Goal: Task Accomplishment & Management: Manage account settings

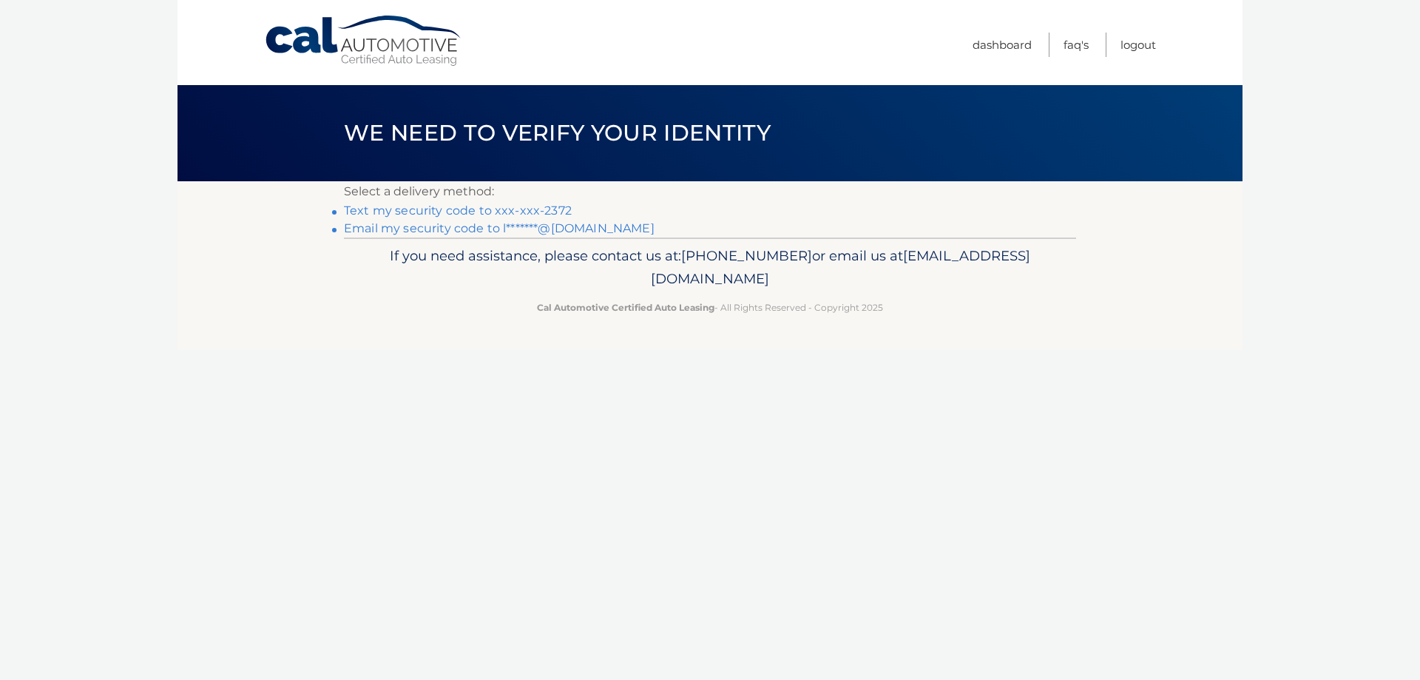
click at [459, 214] on link "Text my security code to xxx-xxx-2372" at bounding box center [458, 210] width 228 height 14
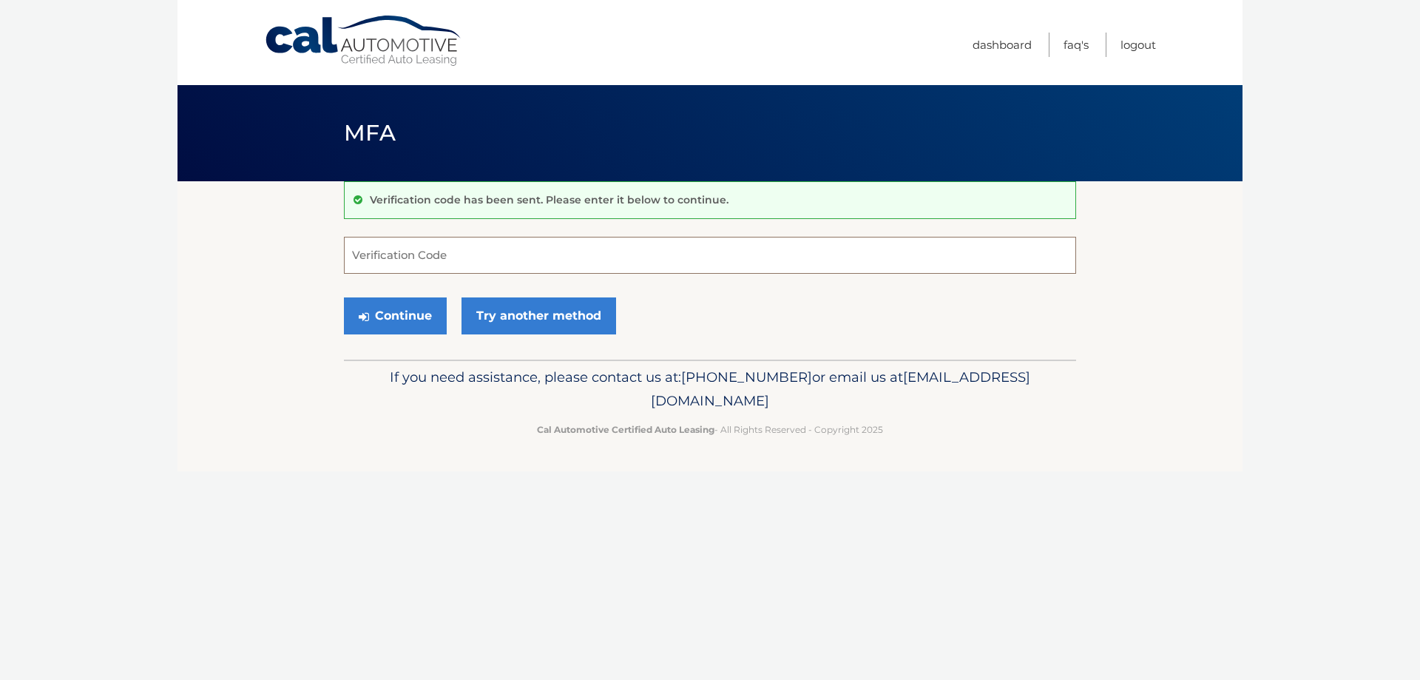
click at [468, 251] on input "Verification Code" at bounding box center [710, 255] width 732 height 37
type input "530501"
click at [344, 297] on button "Continue" at bounding box center [395, 315] width 103 height 37
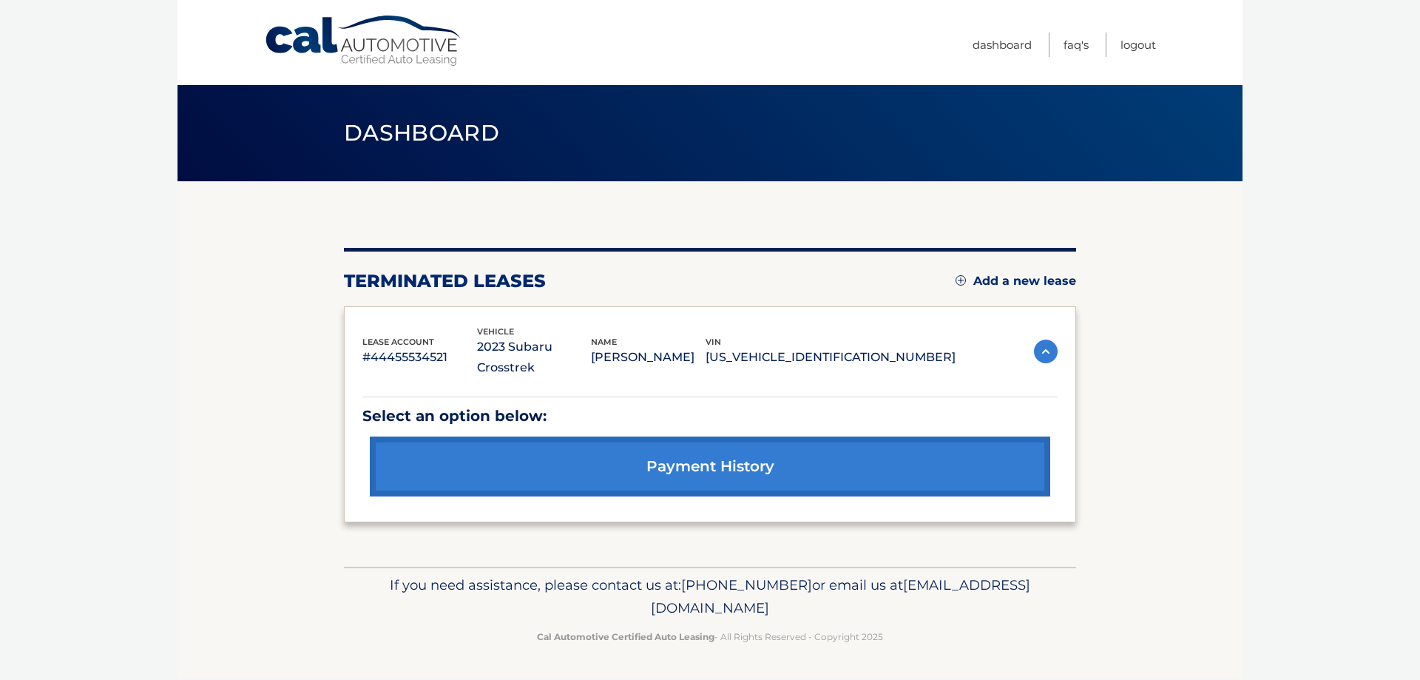
click at [1014, 278] on link "Add a new lease" at bounding box center [1016, 281] width 121 height 15
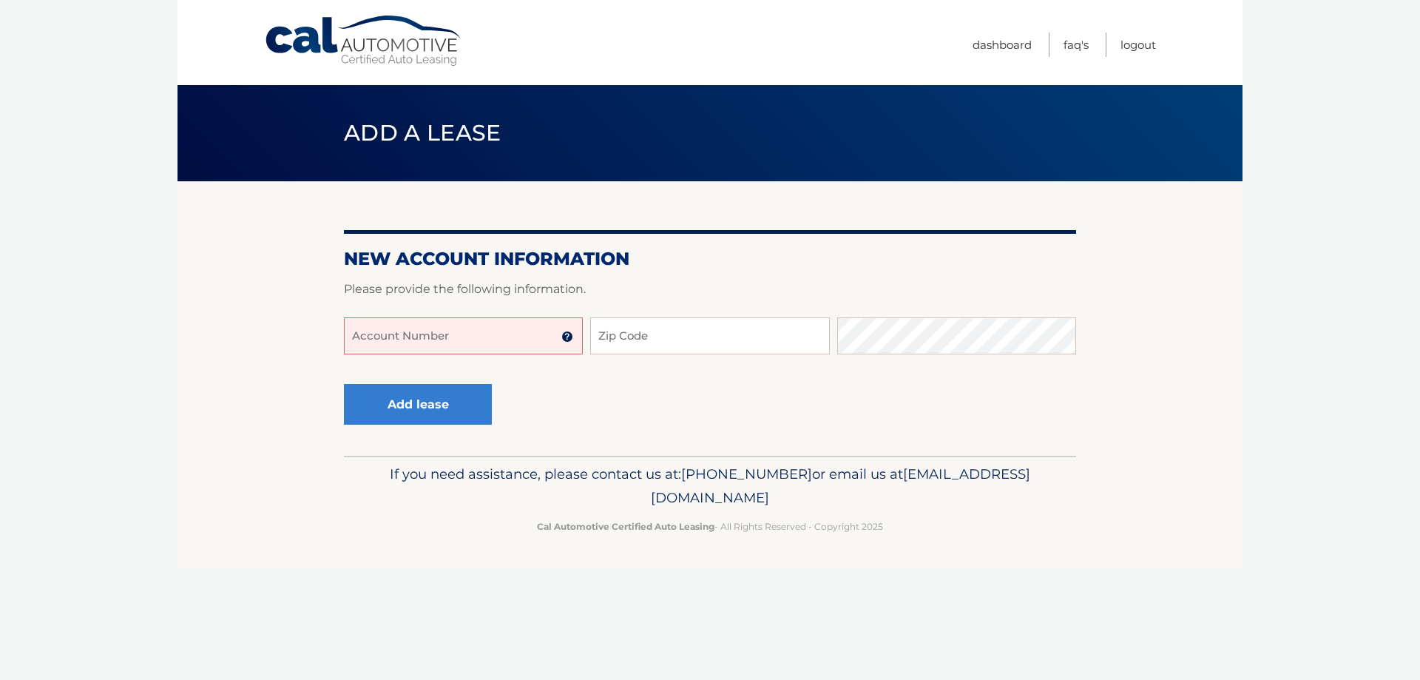
click at [490, 329] on input "Account Number" at bounding box center [463, 335] width 239 height 37
type input "44456024754"
click at [613, 344] on input "Zip Code" at bounding box center [709, 335] width 239 height 37
type input "4"
type input "11355"
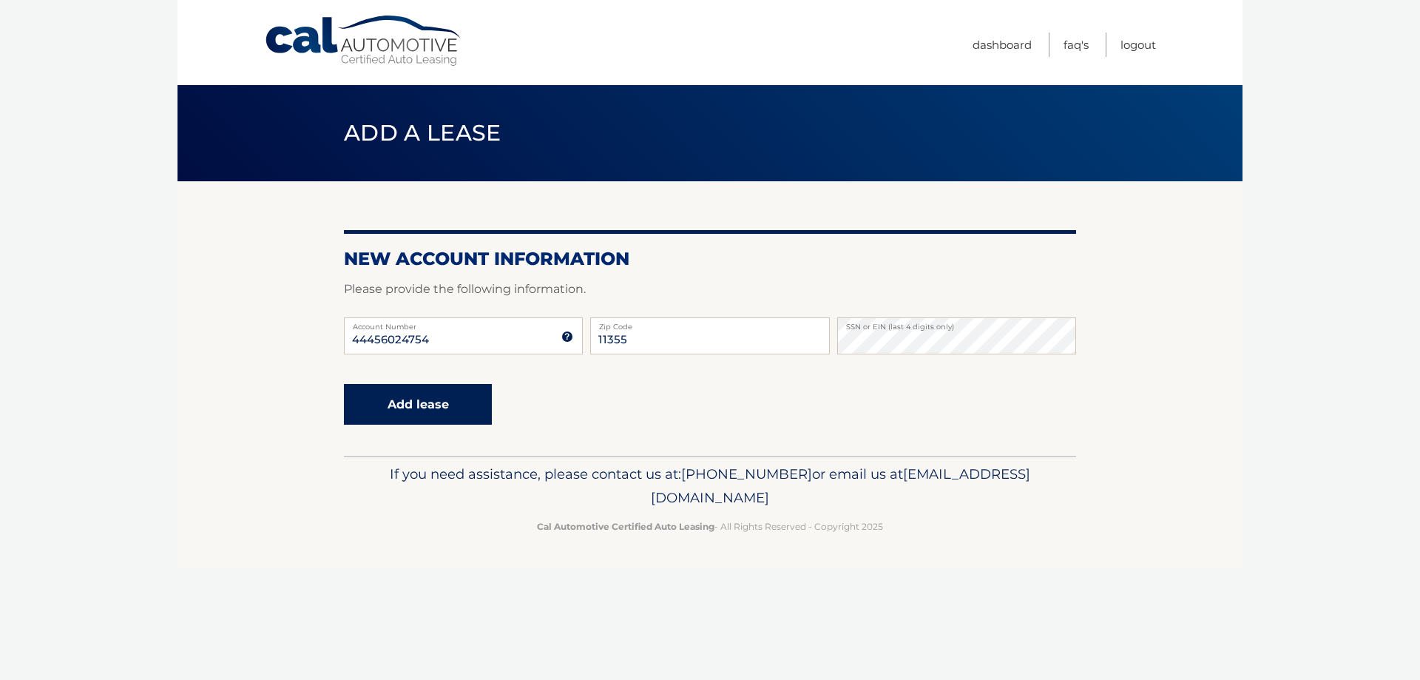
click at [443, 399] on button "Add lease" at bounding box center [418, 404] width 148 height 41
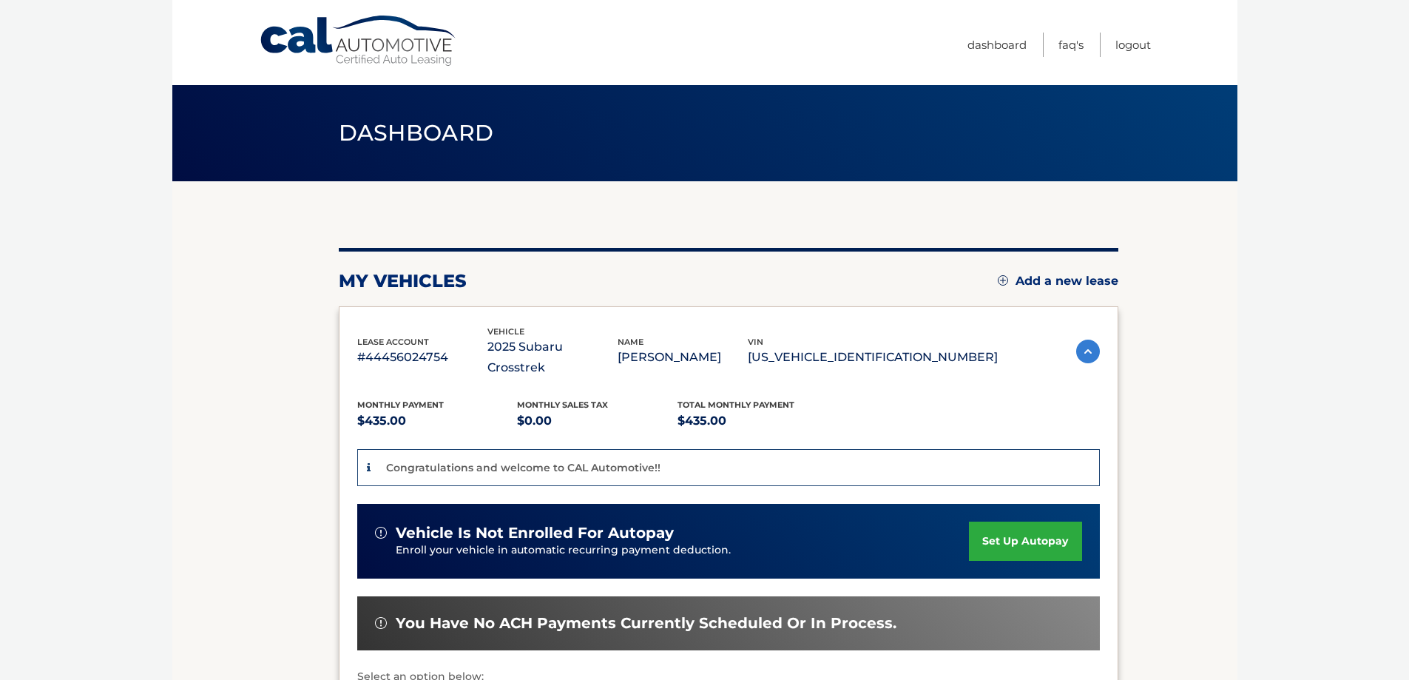
scroll to position [148, 0]
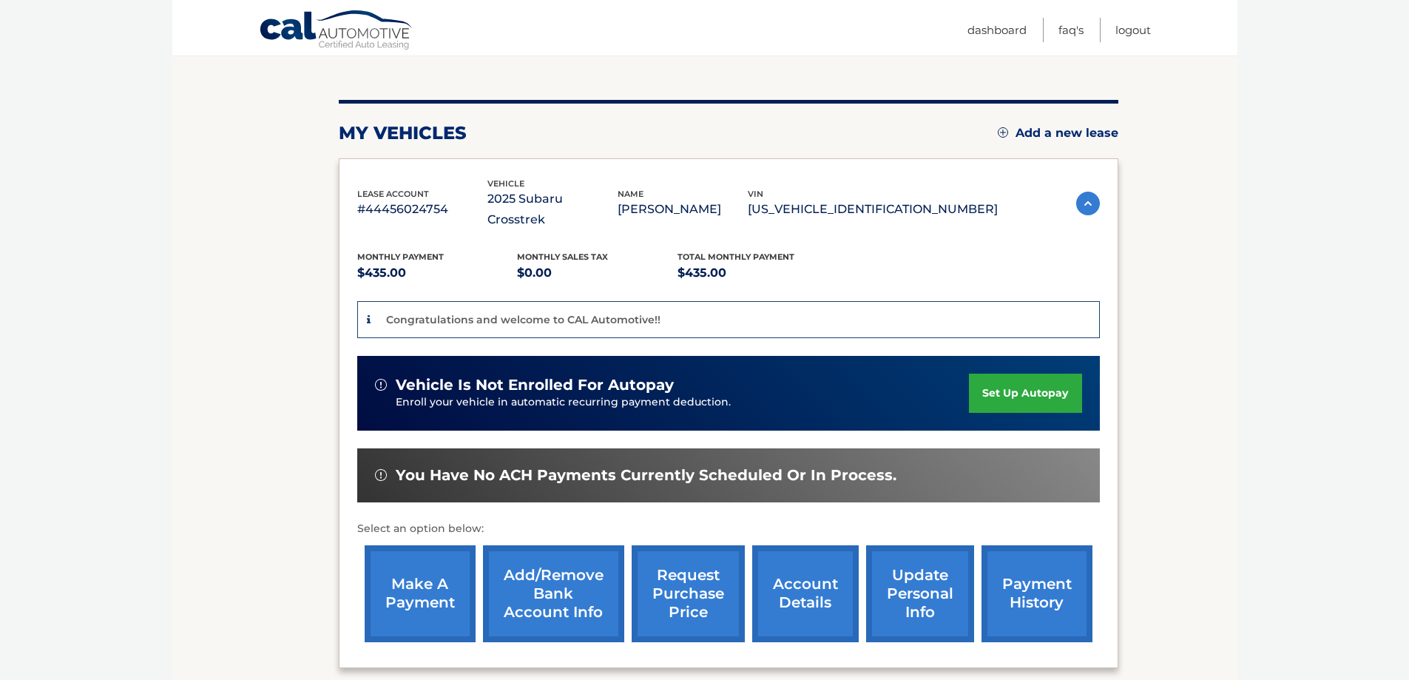
click at [827, 570] on link "account details" at bounding box center [805, 593] width 107 height 97
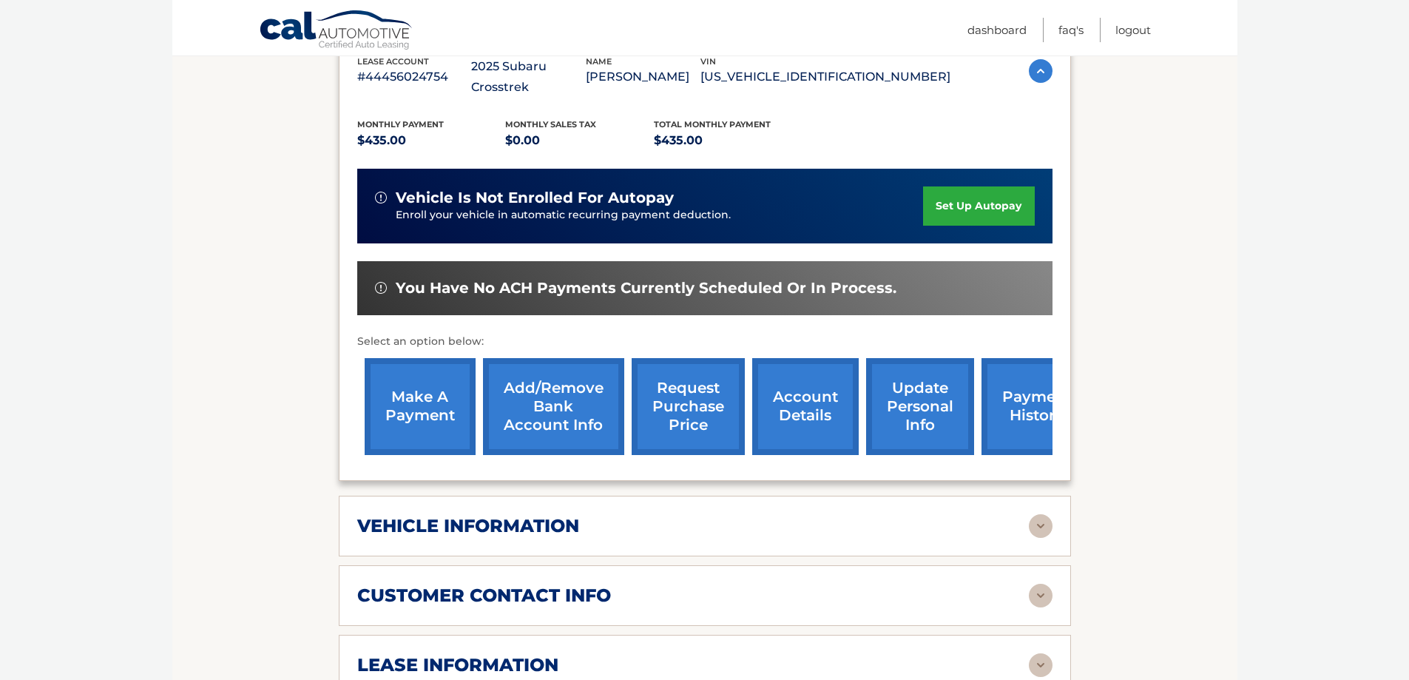
scroll to position [346, 0]
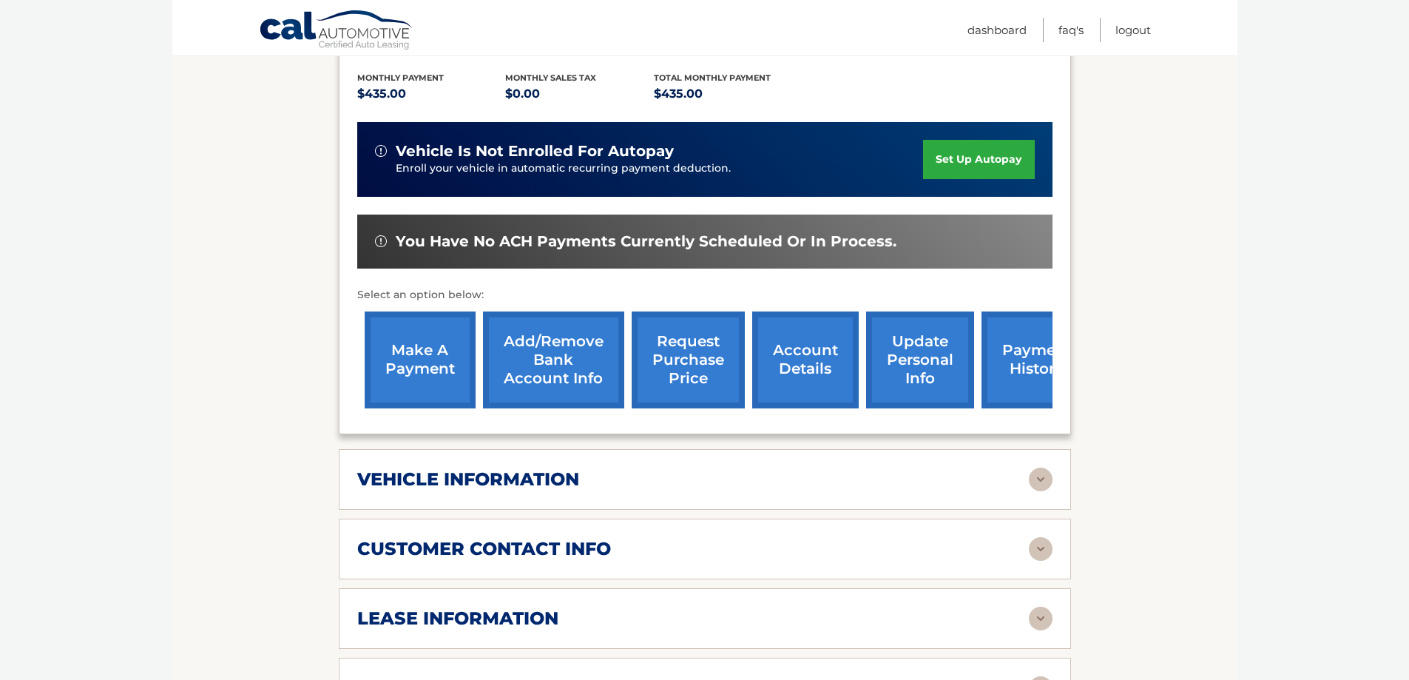
click at [1052, 467] on img at bounding box center [1041, 479] width 24 height 24
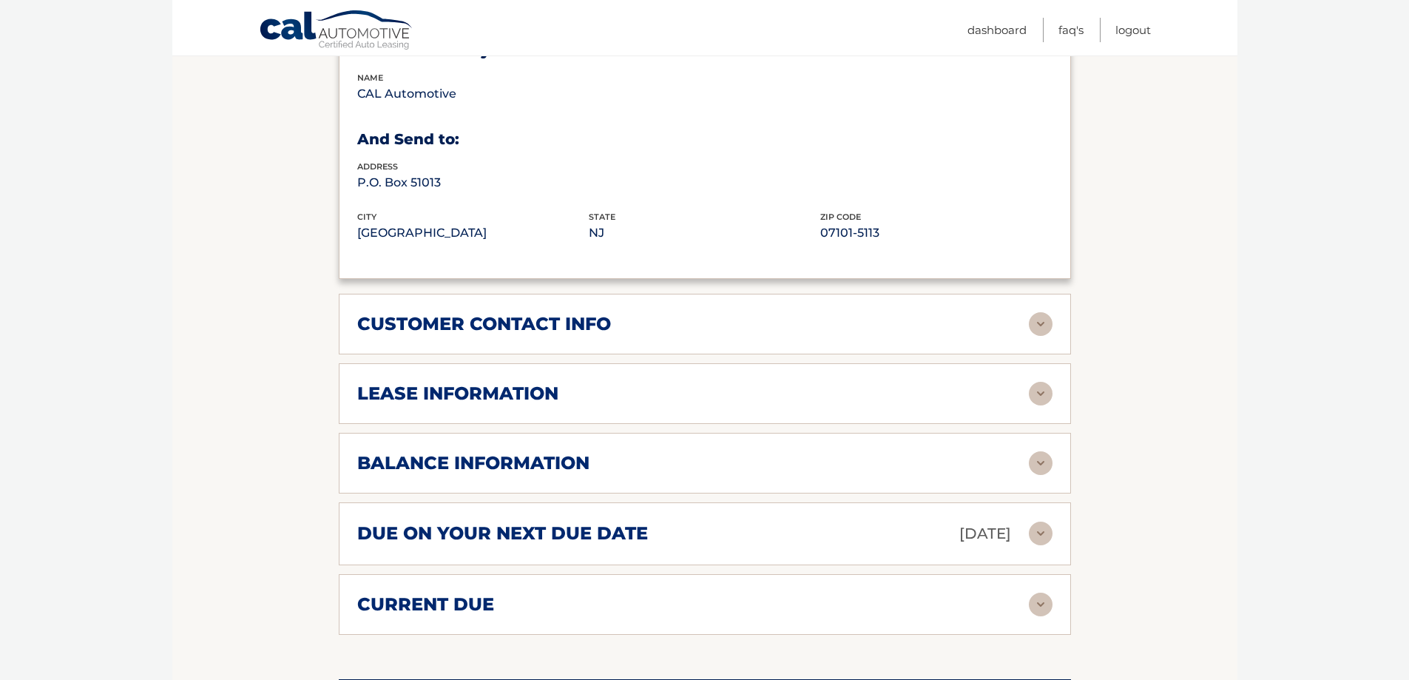
scroll to position [925, 0]
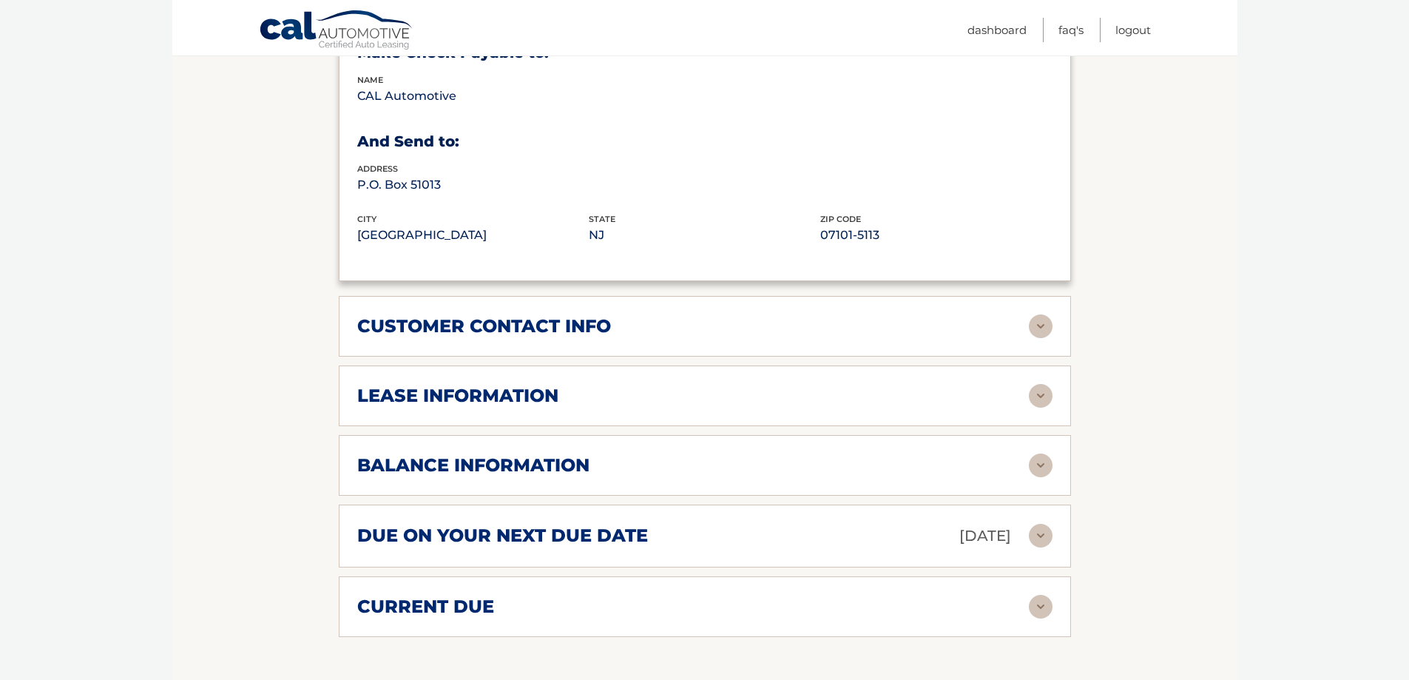
click at [1036, 314] on img at bounding box center [1041, 326] width 24 height 24
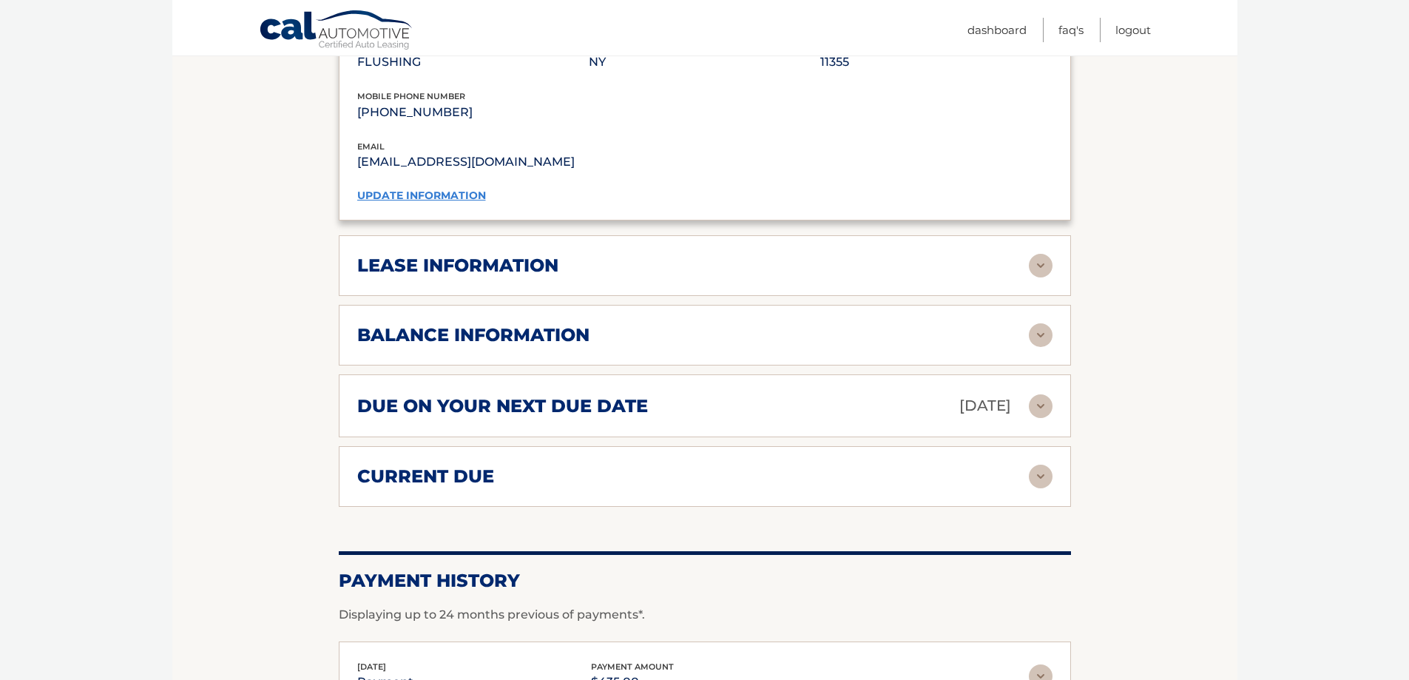
scroll to position [1351, 0]
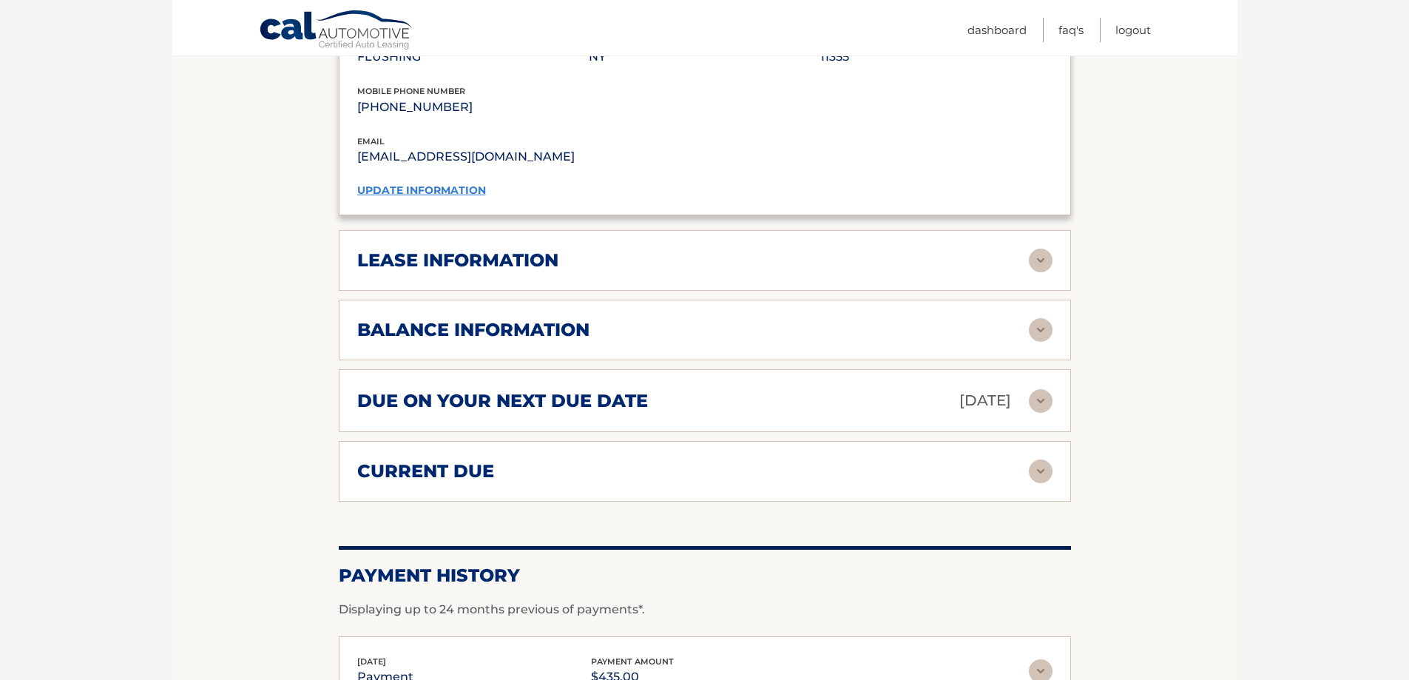
click at [638, 249] on div "lease information" at bounding box center [693, 260] width 672 height 22
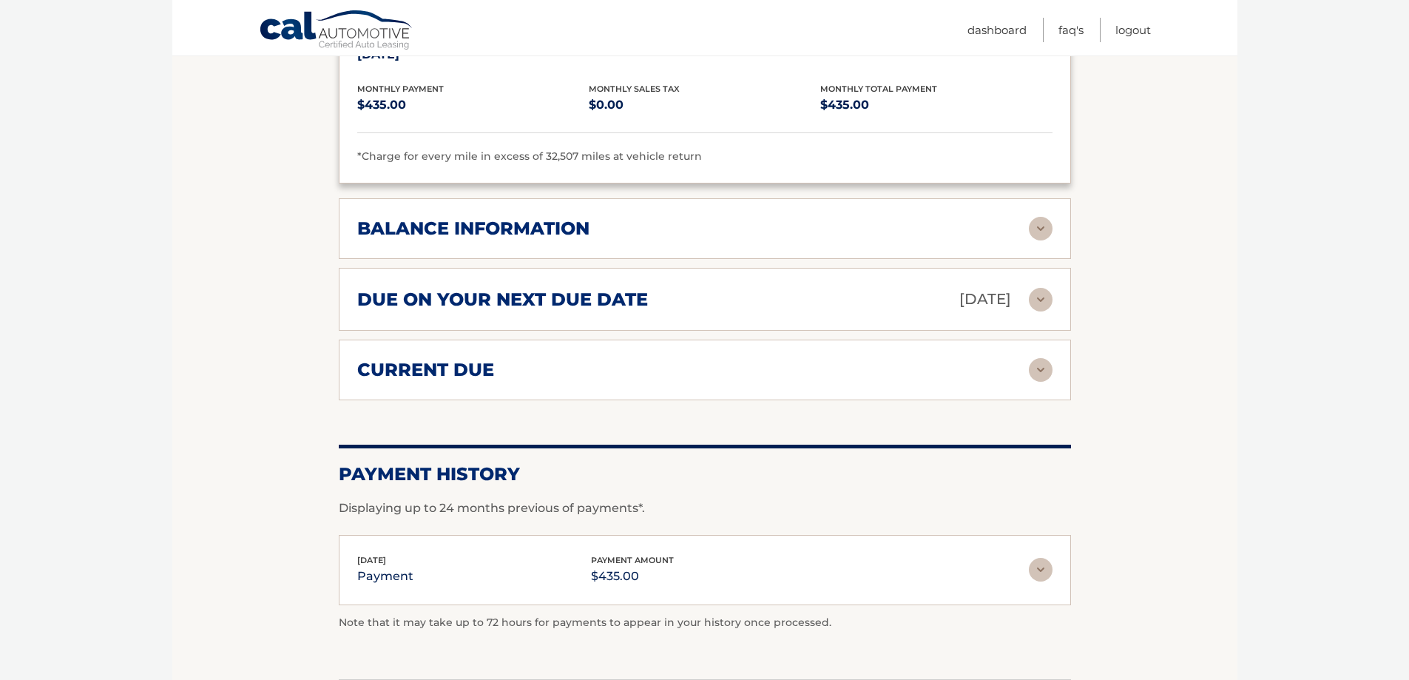
scroll to position [1736, 0]
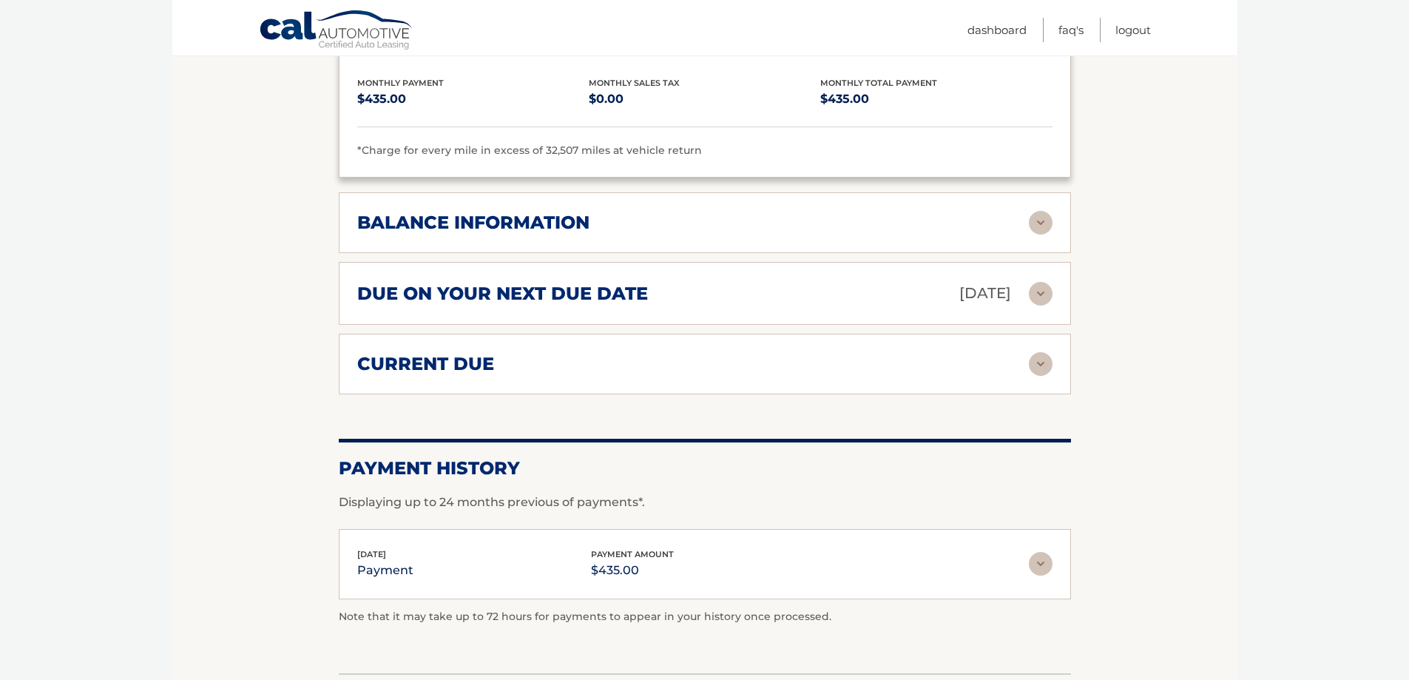
click at [1050, 211] on img at bounding box center [1041, 223] width 24 height 24
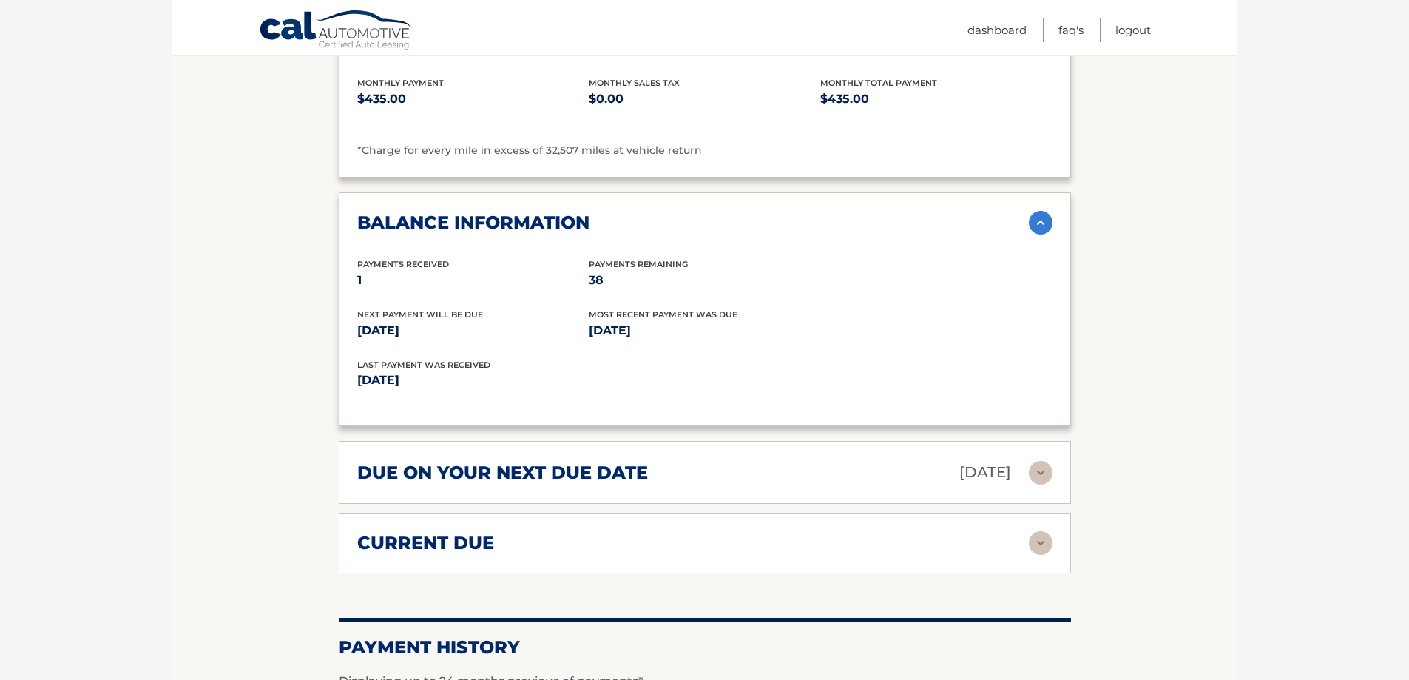
click at [1033, 461] on img at bounding box center [1041, 473] width 24 height 24
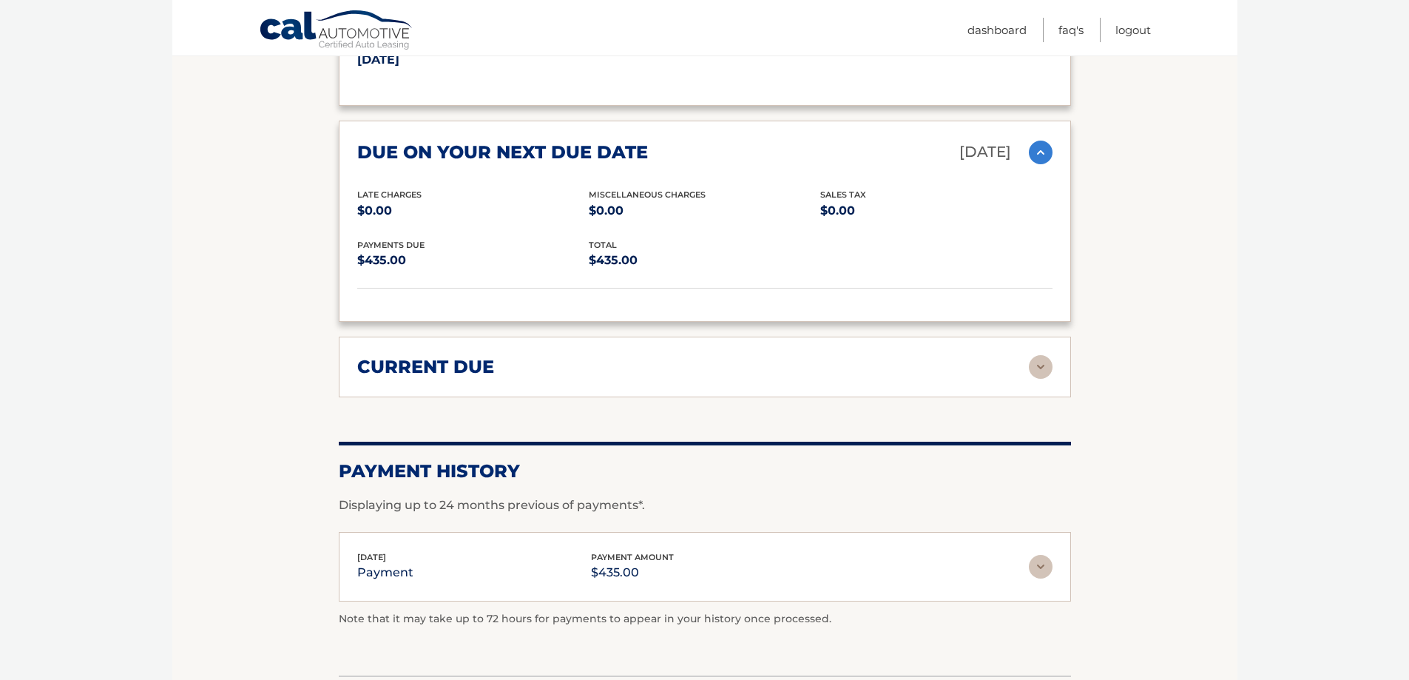
scroll to position [2130, 0]
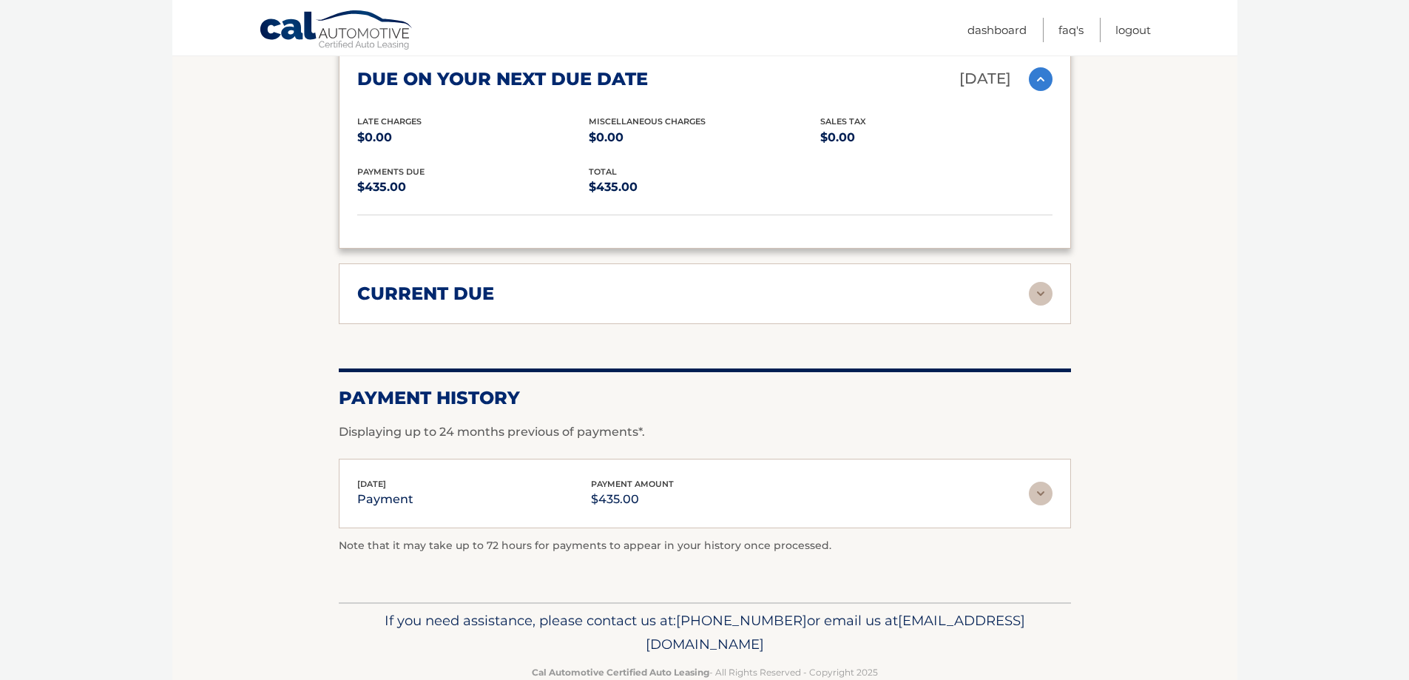
click at [1048, 282] on img at bounding box center [1041, 294] width 24 height 24
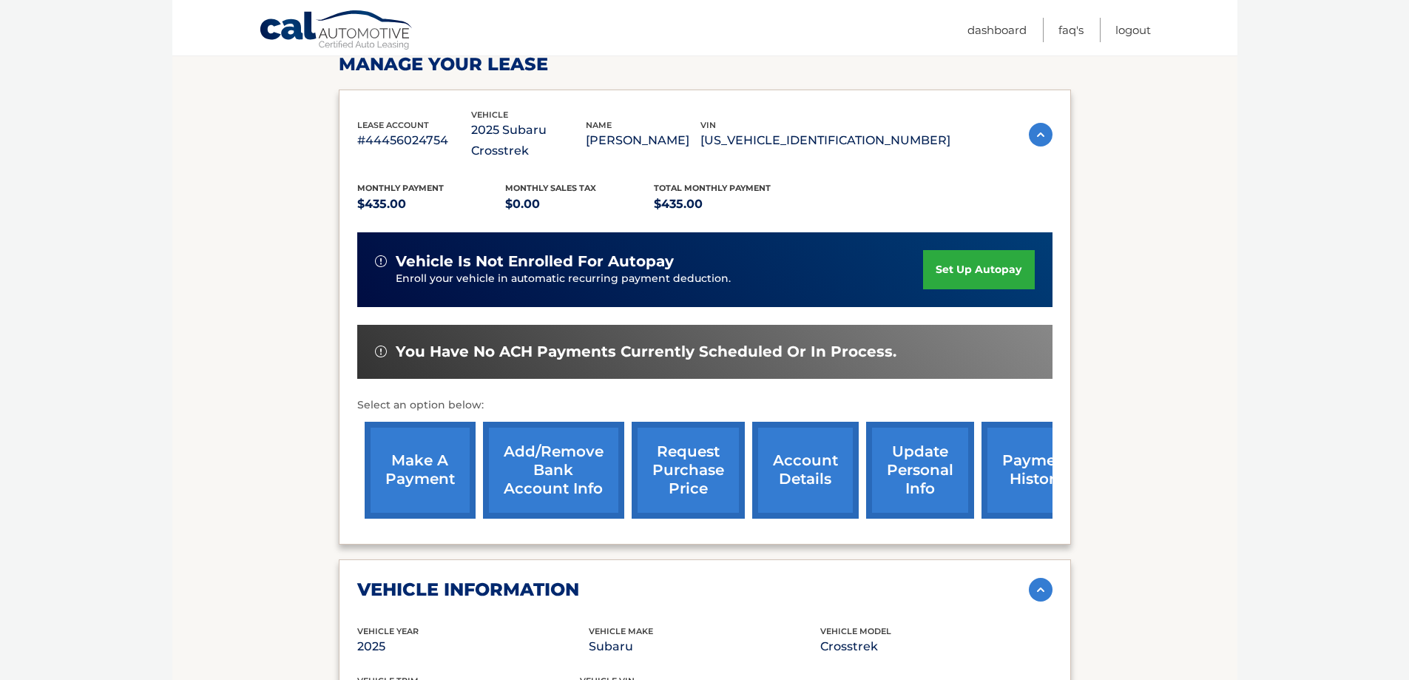
scroll to position [156, 0]
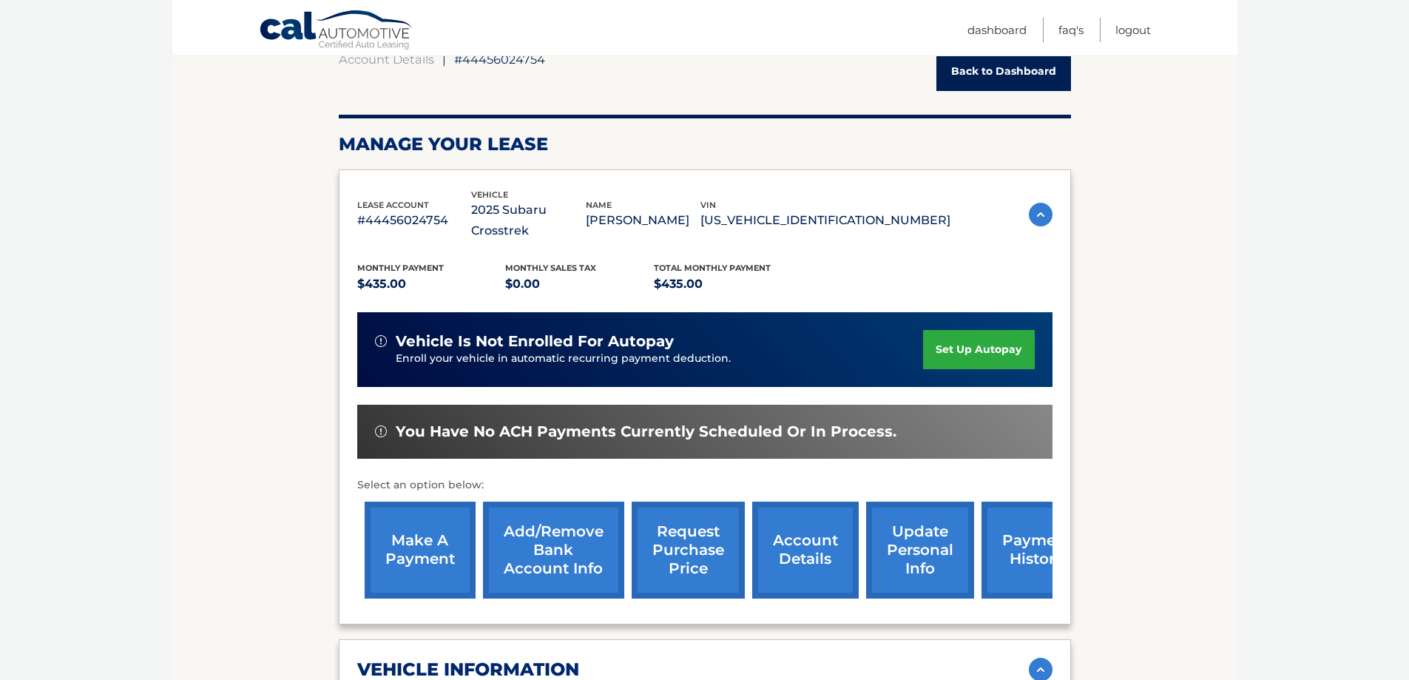
click at [556, 541] on link "Add/Remove bank account info" at bounding box center [553, 550] width 141 height 97
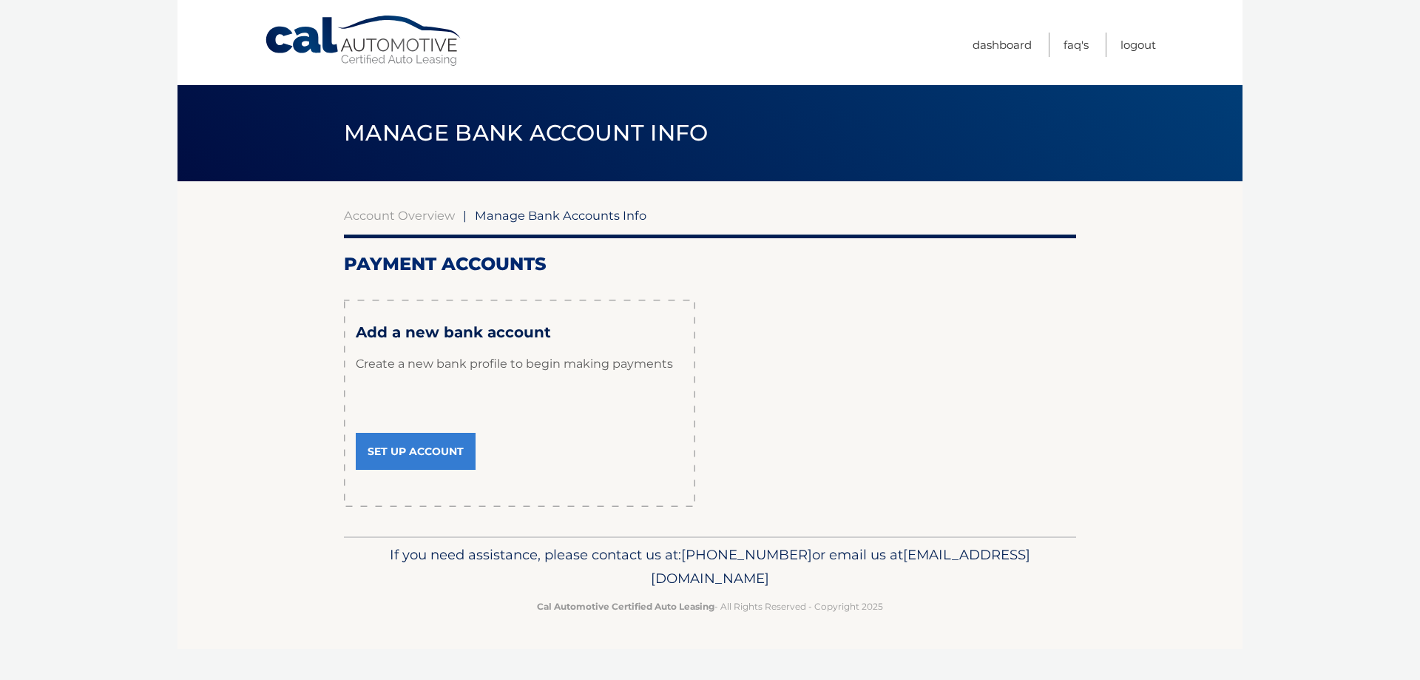
click at [598, 214] on span "Manage Bank Accounts Info" at bounding box center [561, 215] width 172 height 15
click at [339, 47] on link "Cal Automotive" at bounding box center [364, 41] width 200 height 53
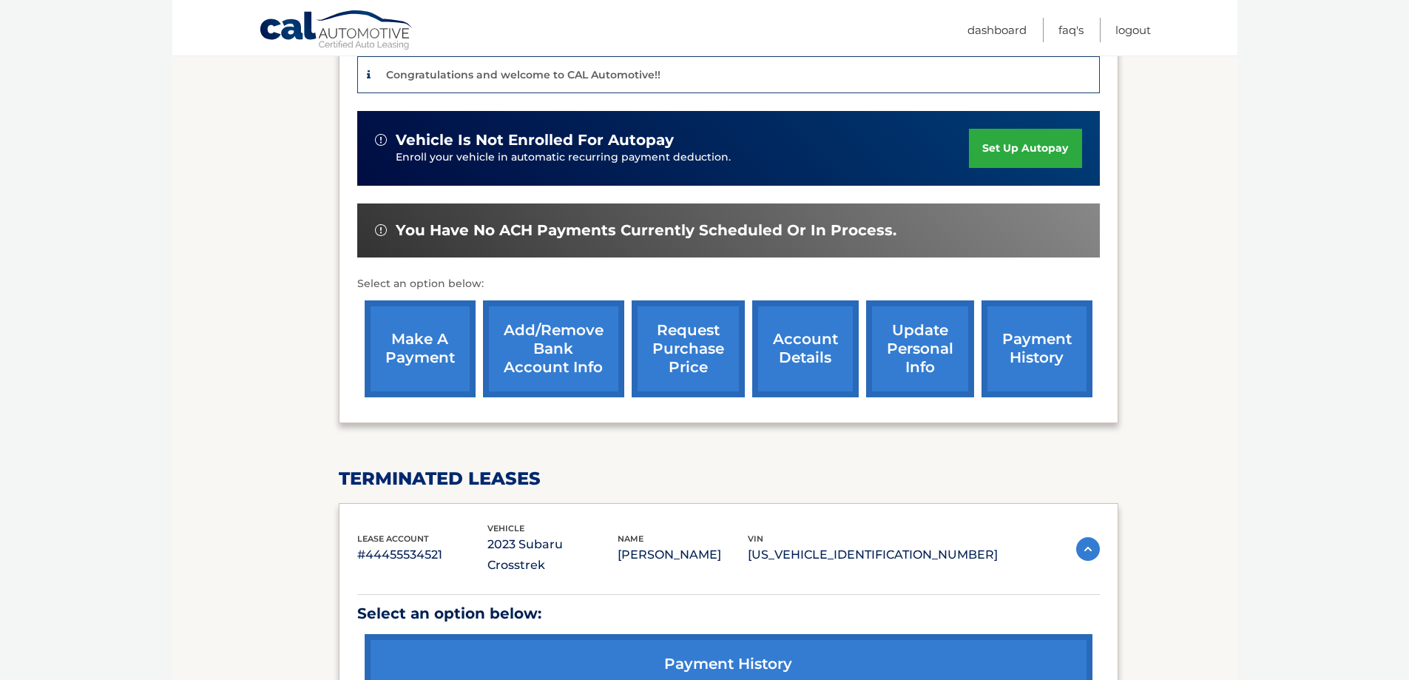
scroll to position [396, 0]
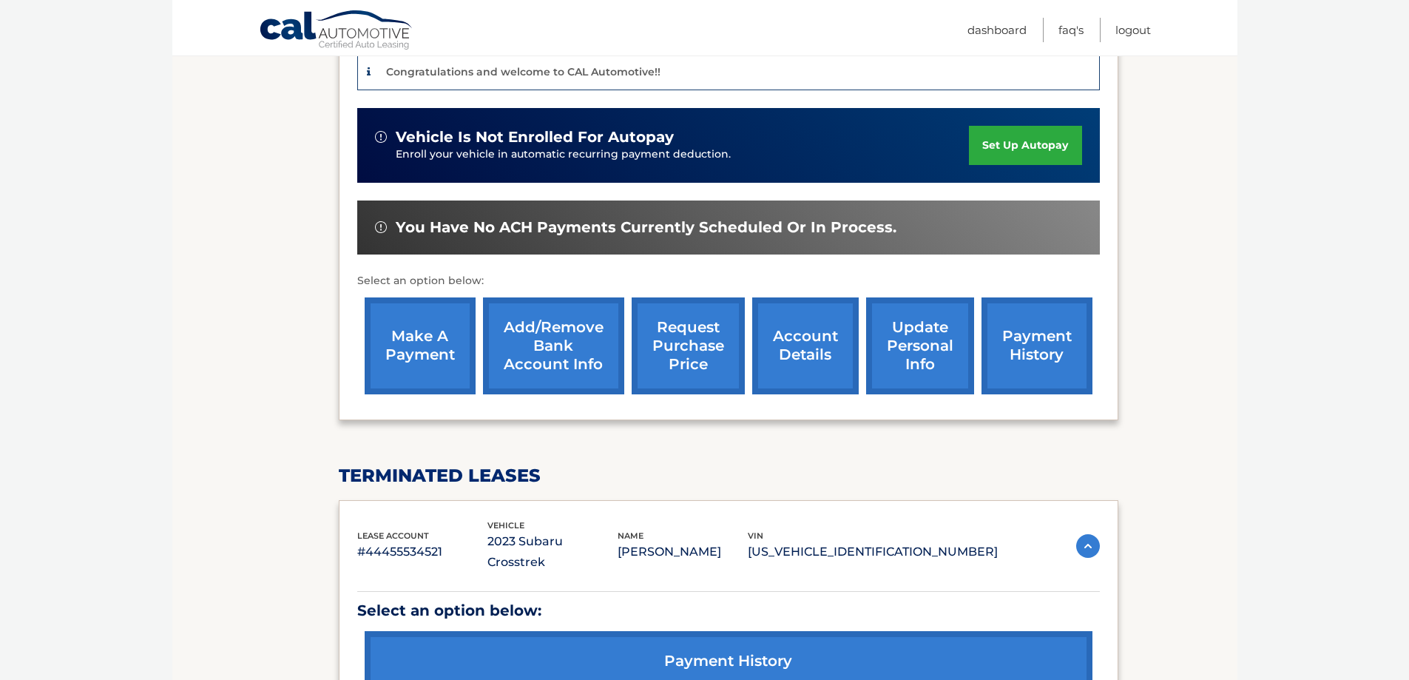
click at [389, 328] on link "make a payment" at bounding box center [420, 345] width 111 height 97
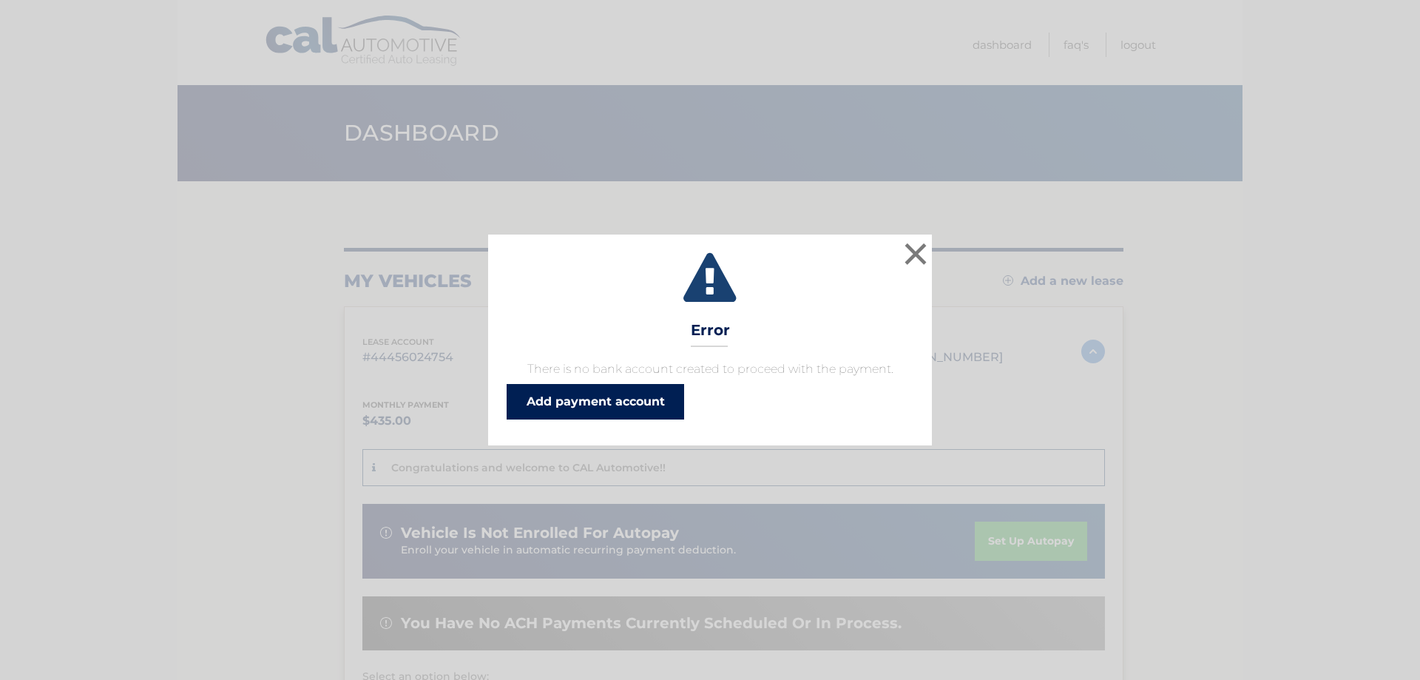
click at [584, 405] on link "Add payment account" at bounding box center [596, 402] width 178 height 36
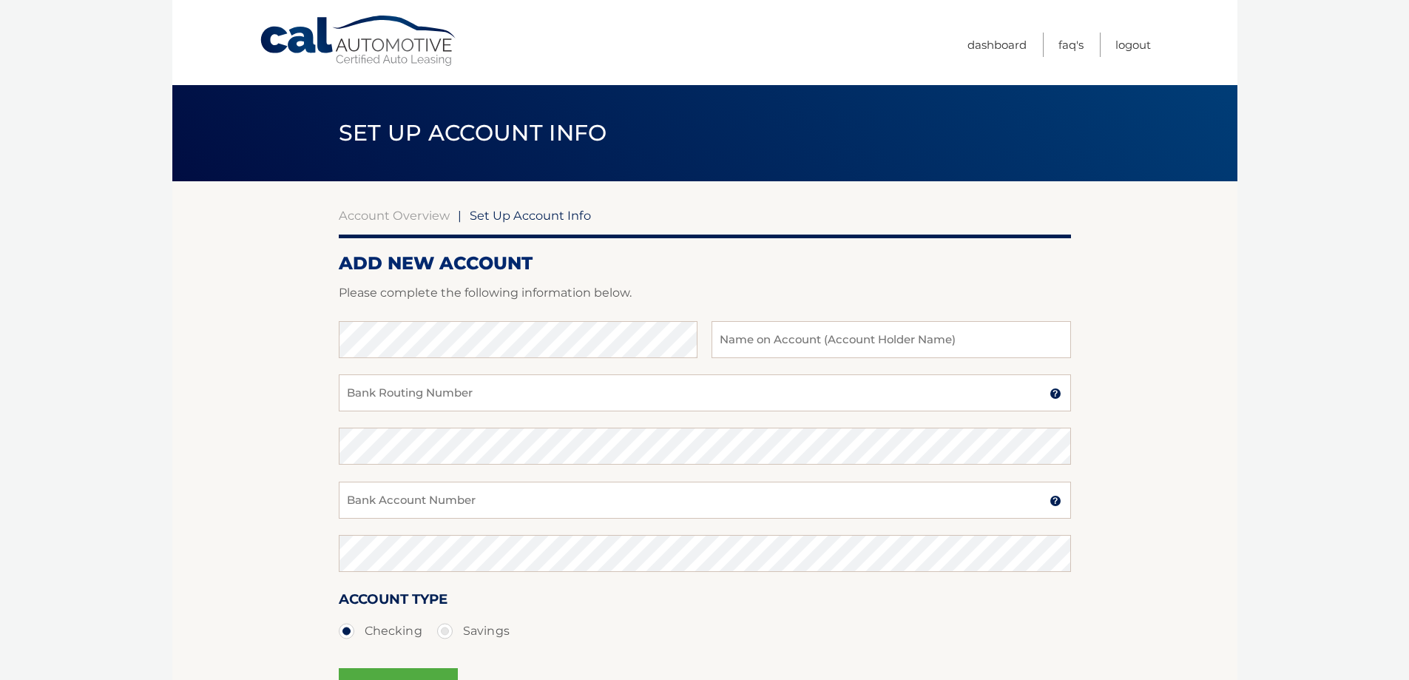
click at [337, 50] on link "Cal Automotive" at bounding box center [359, 41] width 200 height 53
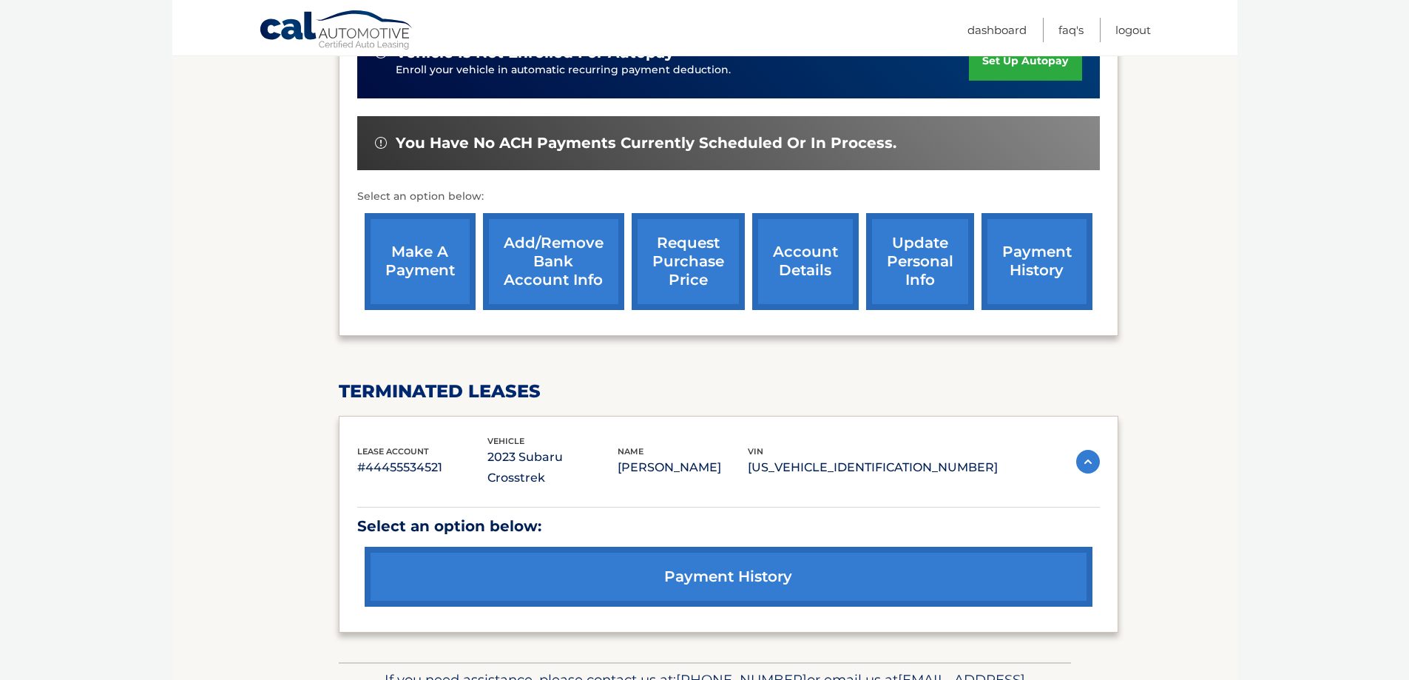
scroll to position [533, 0]
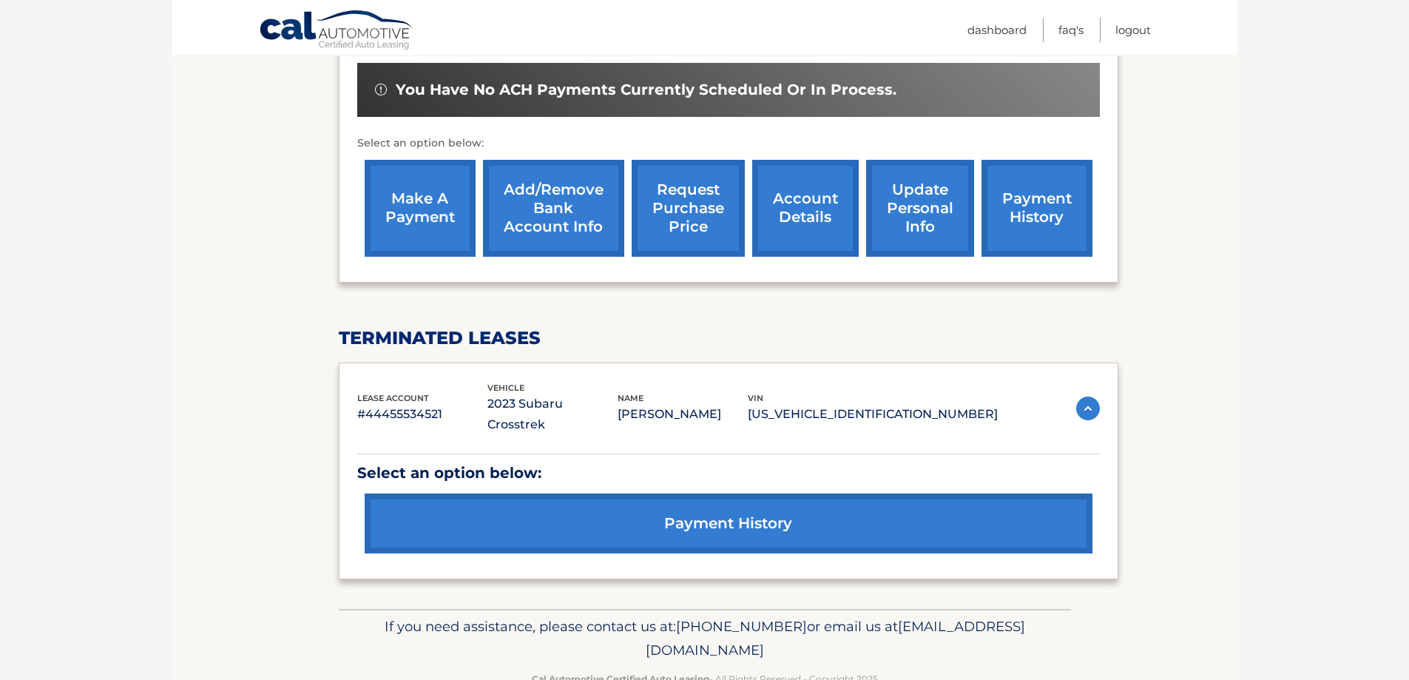
click at [567, 183] on link "Add/Remove bank account info" at bounding box center [553, 208] width 141 height 97
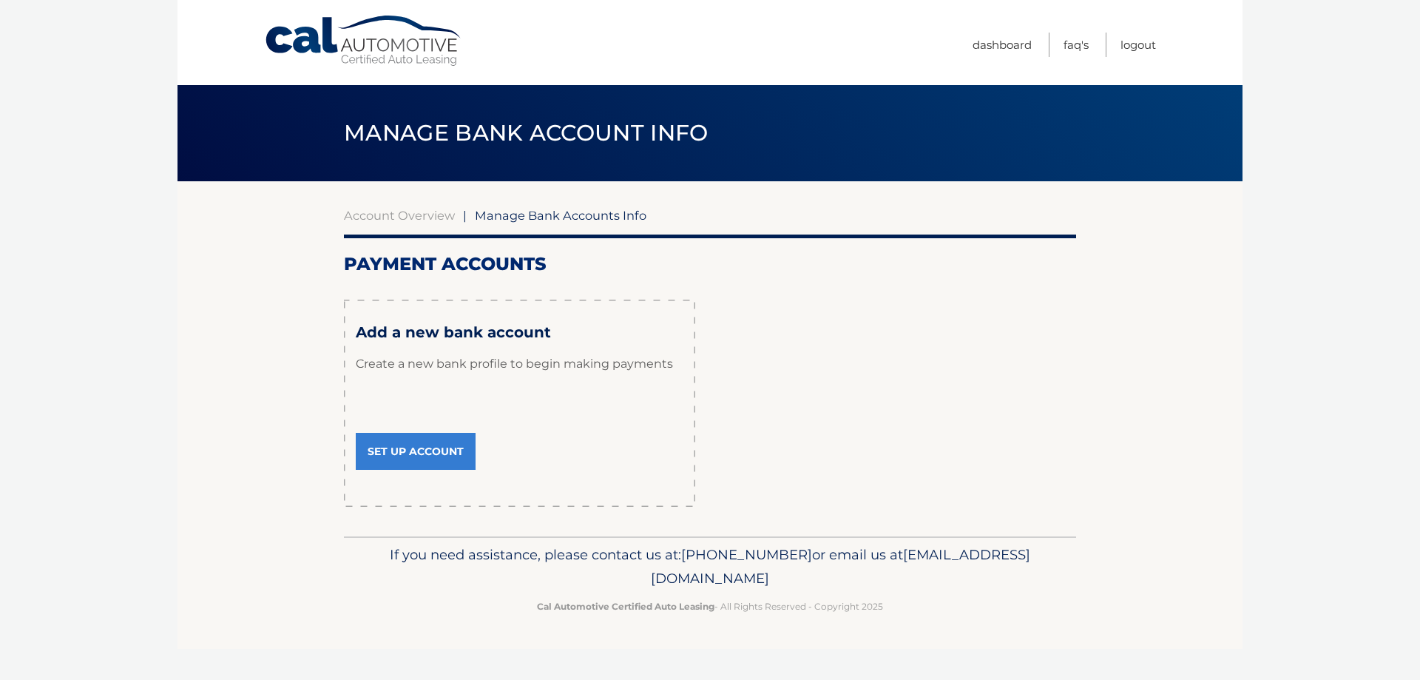
click at [440, 453] on link "Set Up Account" at bounding box center [416, 451] width 120 height 37
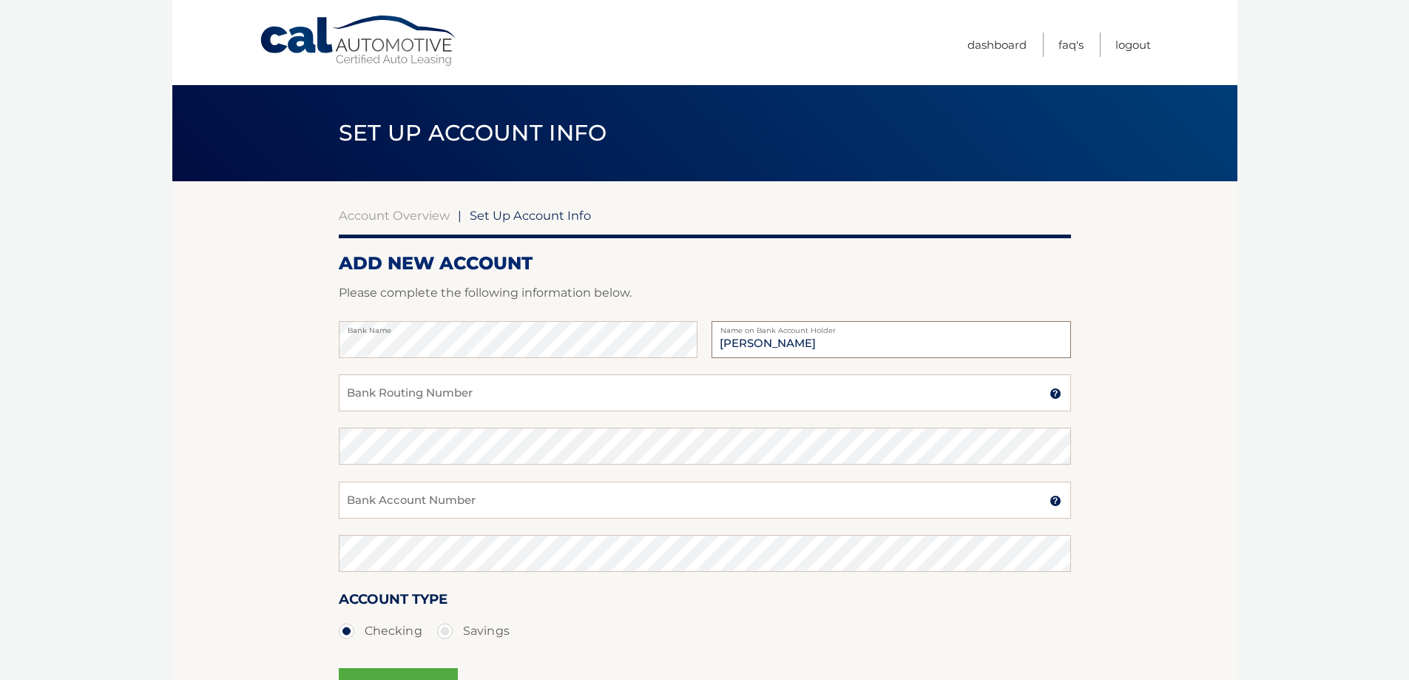
type input "[PERSON_NAME]"
click at [467, 393] on input "Bank Routing Number" at bounding box center [705, 392] width 732 height 37
paste input "026013673"
type input "026013673"
click at [381, 498] on input "Bank Account Number" at bounding box center [705, 500] width 732 height 37
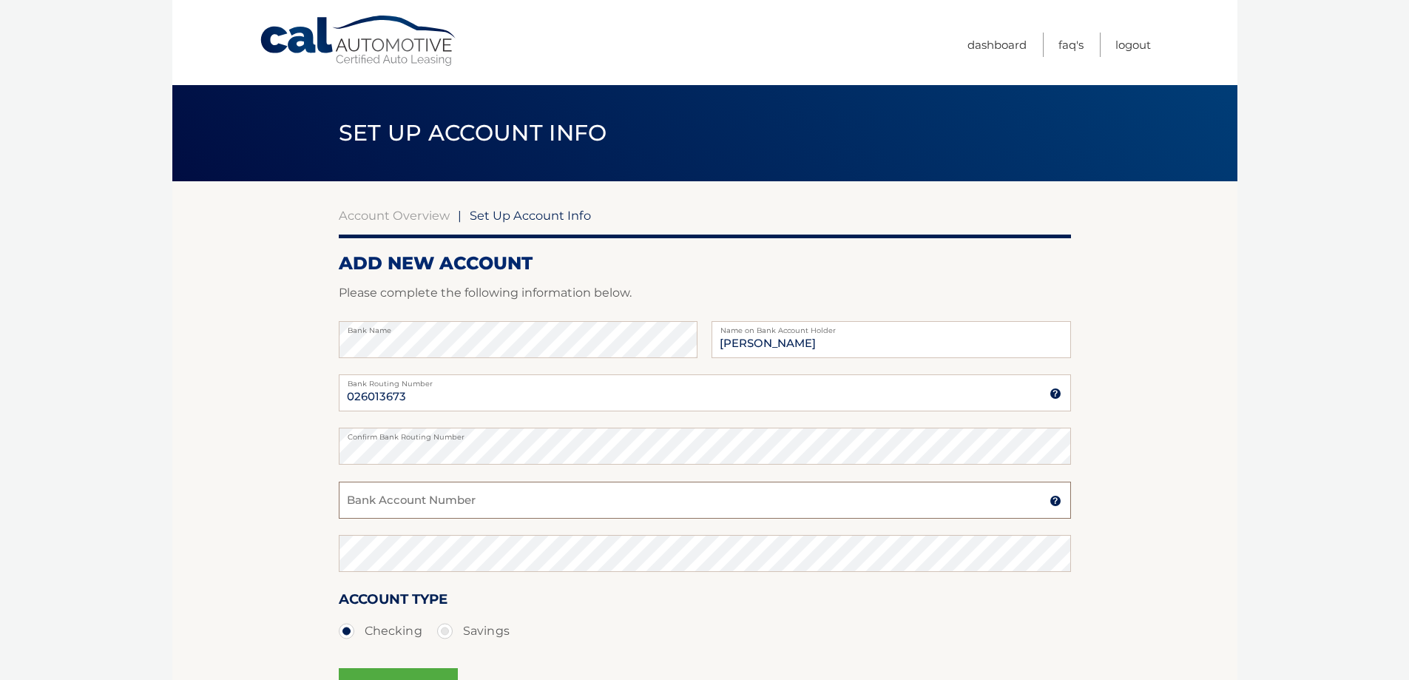
paste input "4283953979"
type input "4283953979"
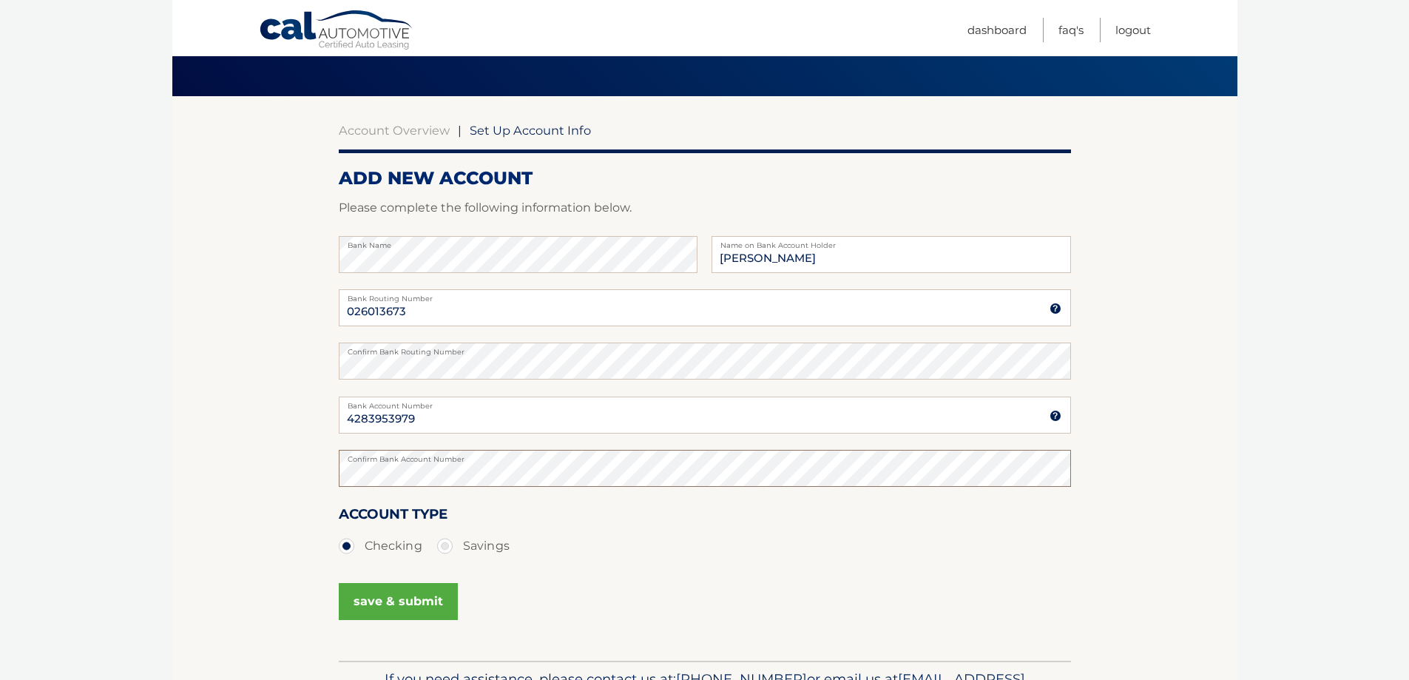
scroll to position [120, 0]
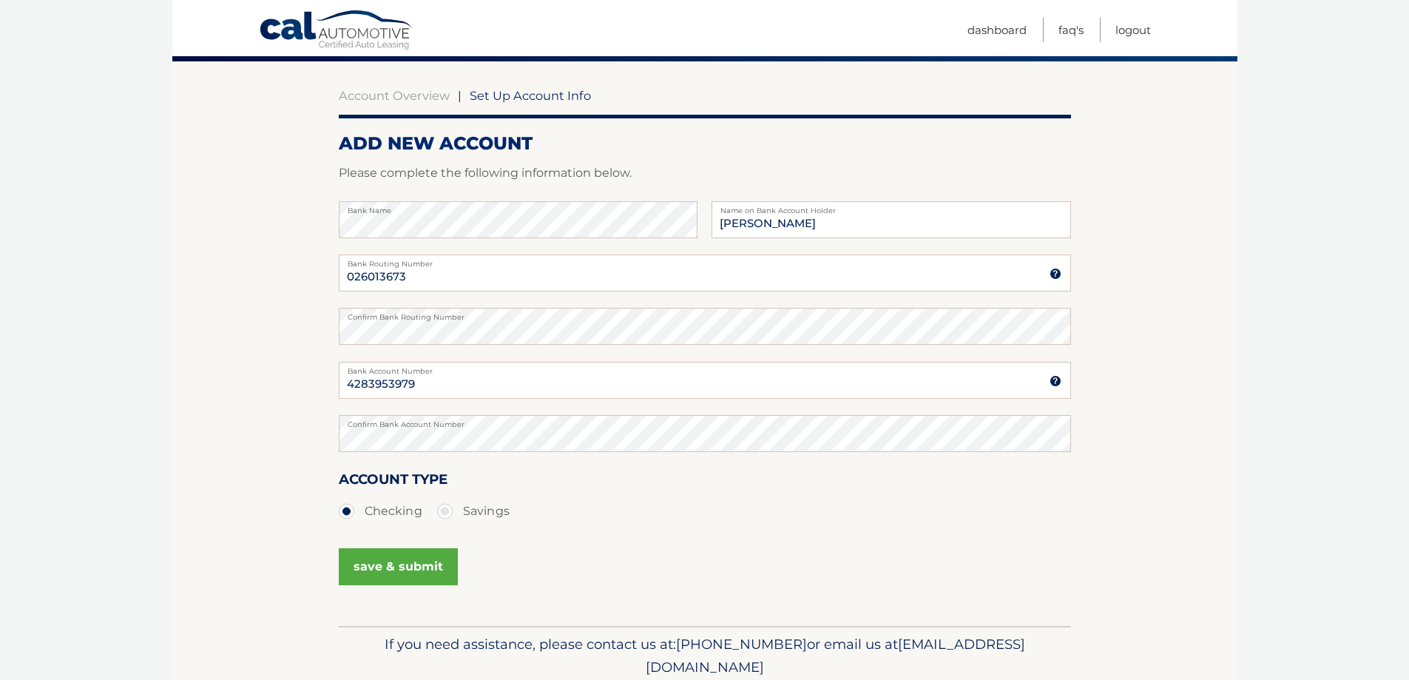
click at [416, 572] on button "save & submit" at bounding box center [398, 566] width 119 height 37
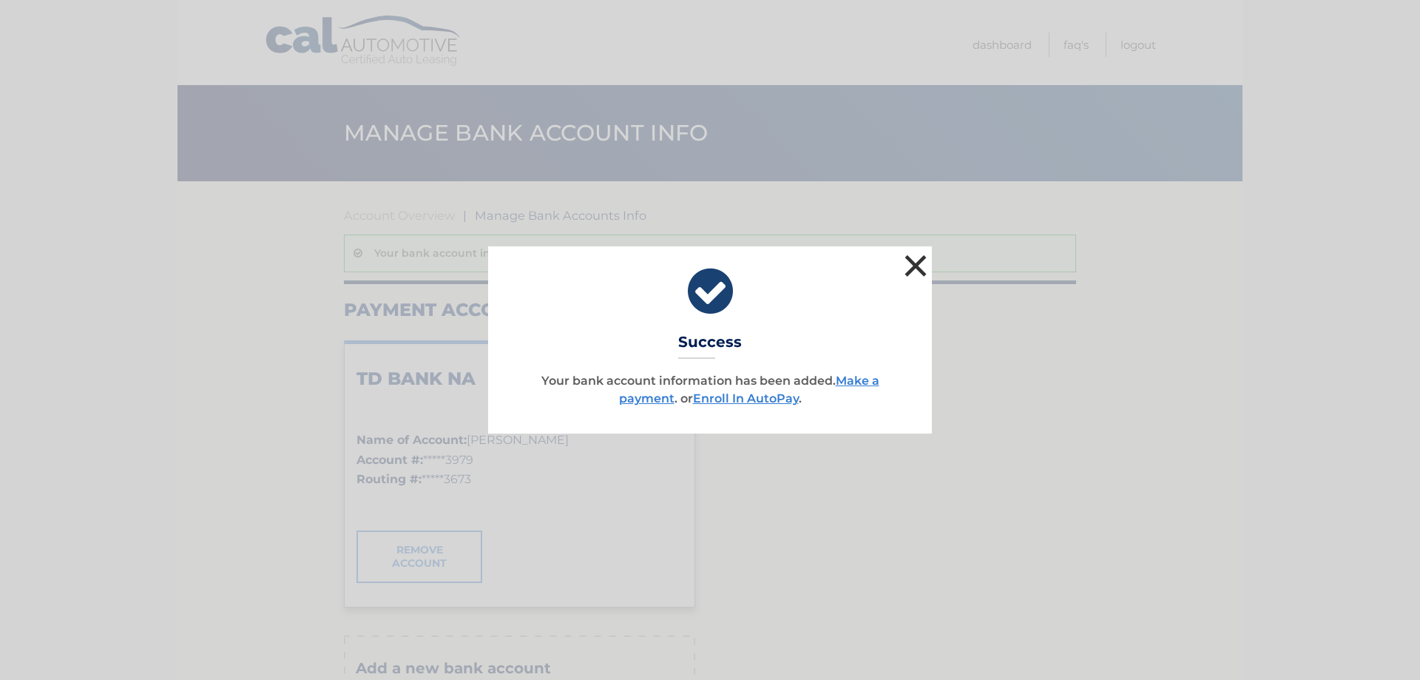
click at [919, 257] on button "×" at bounding box center [916, 266] width 30 height 30
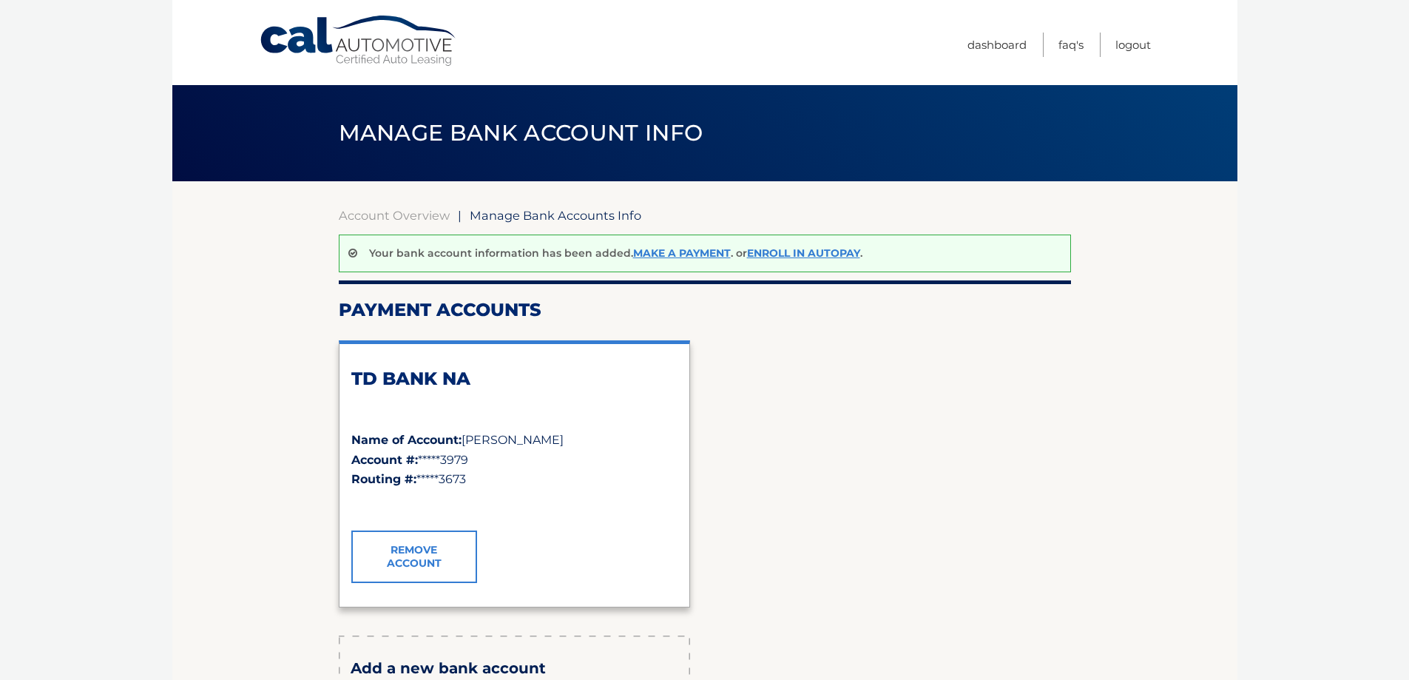
click at [371, 41] on link "Cal Automotive" at bounding box center [359, 41] width 200 height 53
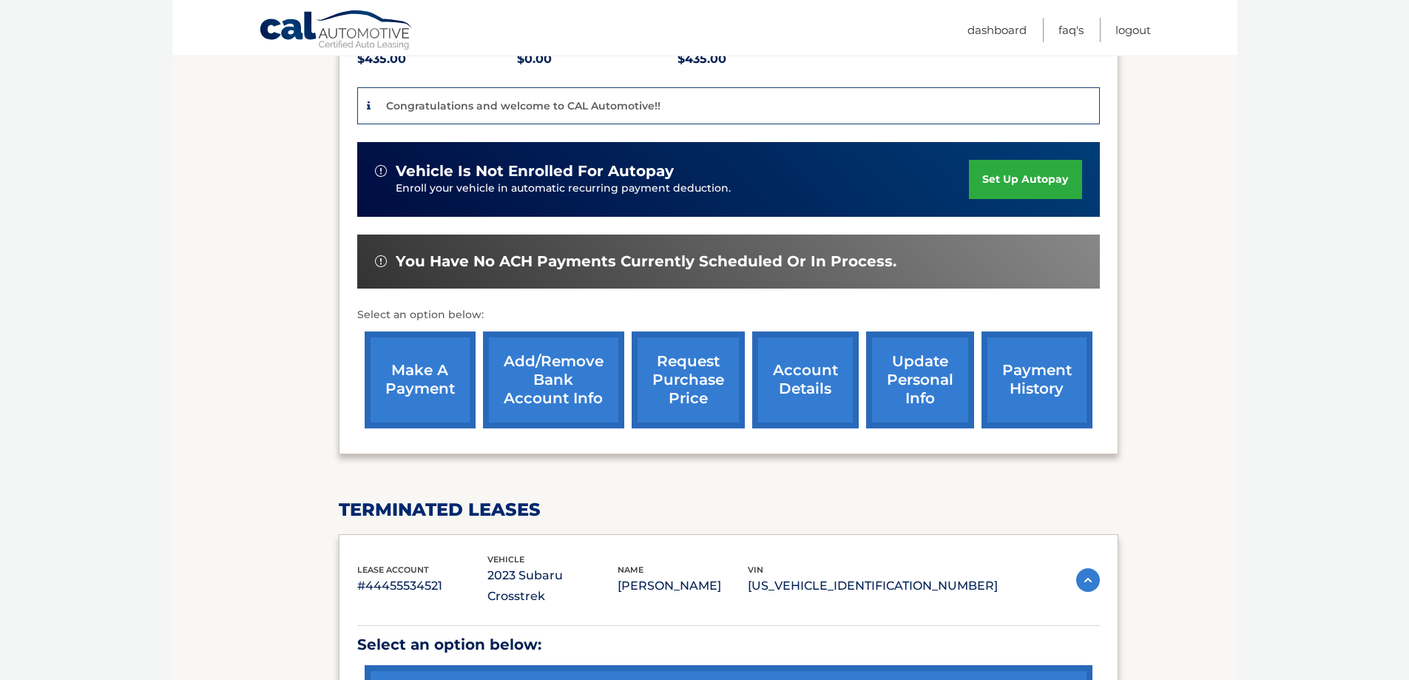
scroll to position [393, 0]
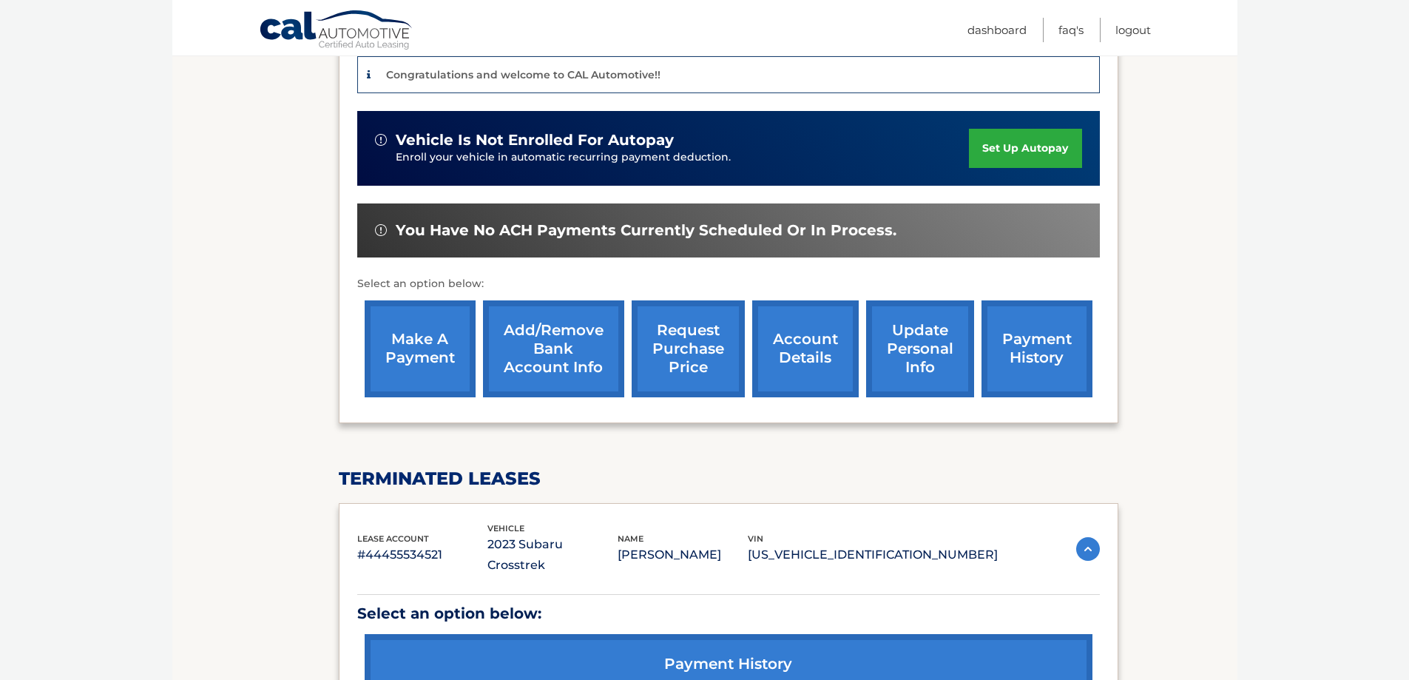
click at [405, 325] on link "make a payment" at bounding box center [420, 348] width 111 height 97
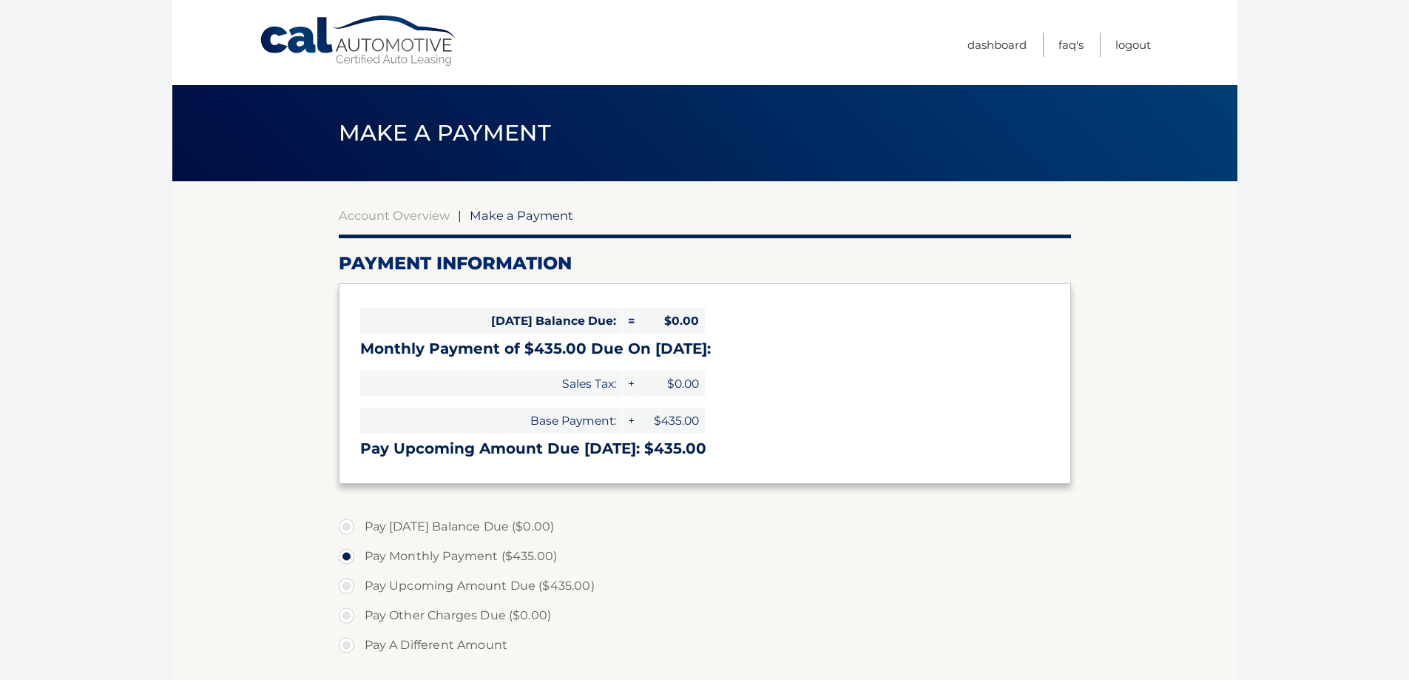
select select "NGM3OTA3NmYtNmNkZS00MjQ1LTliNmMtYzc4ZTNiZDg0NjBj"
click at [1128, 42] on link "Logout" at bounding box center [1133, 45] width 36 height 24
